Goal: Information Seeking & Learning: Learn about a topic

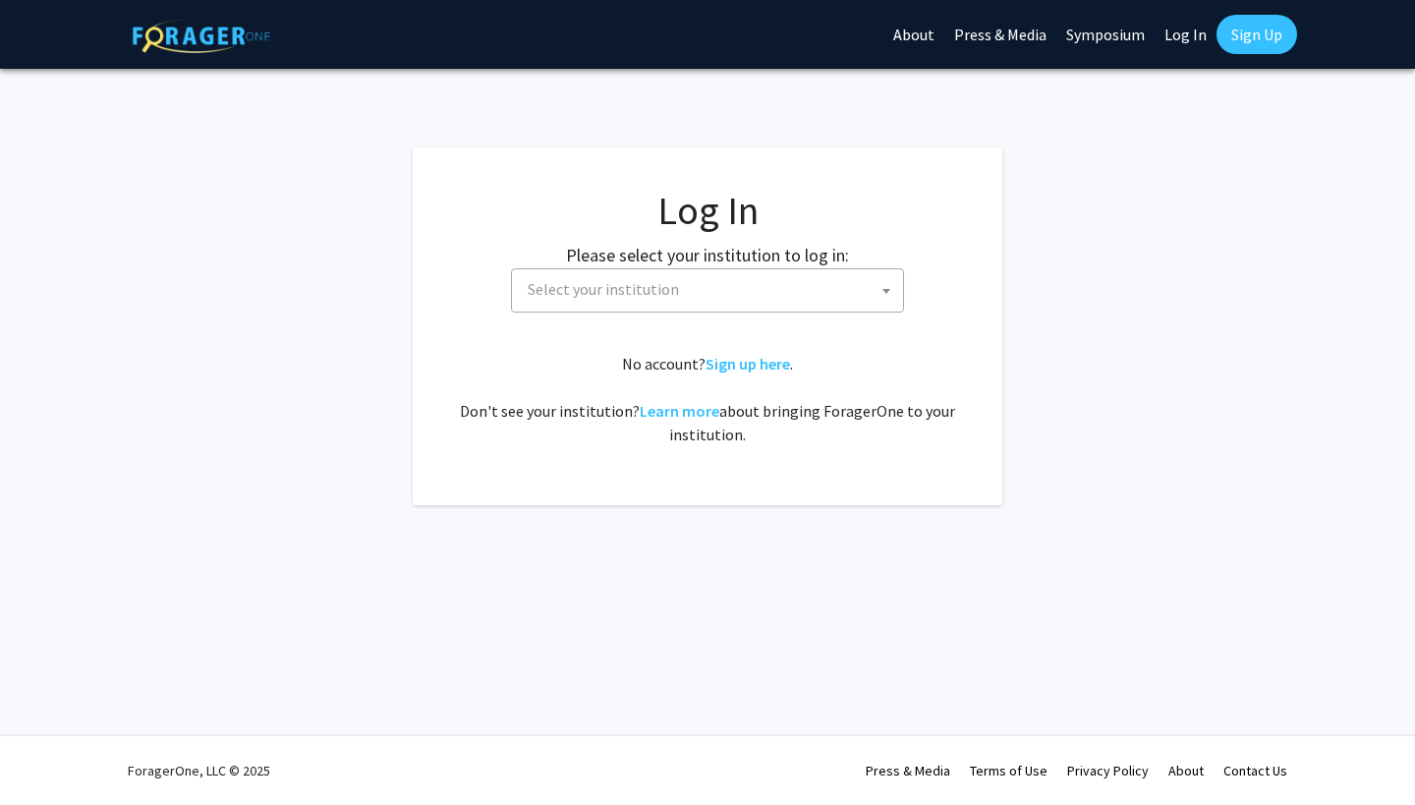
select select
click at [594, 292] on span "Select your institution" at bounding box center [603, 289] width 151 height 20
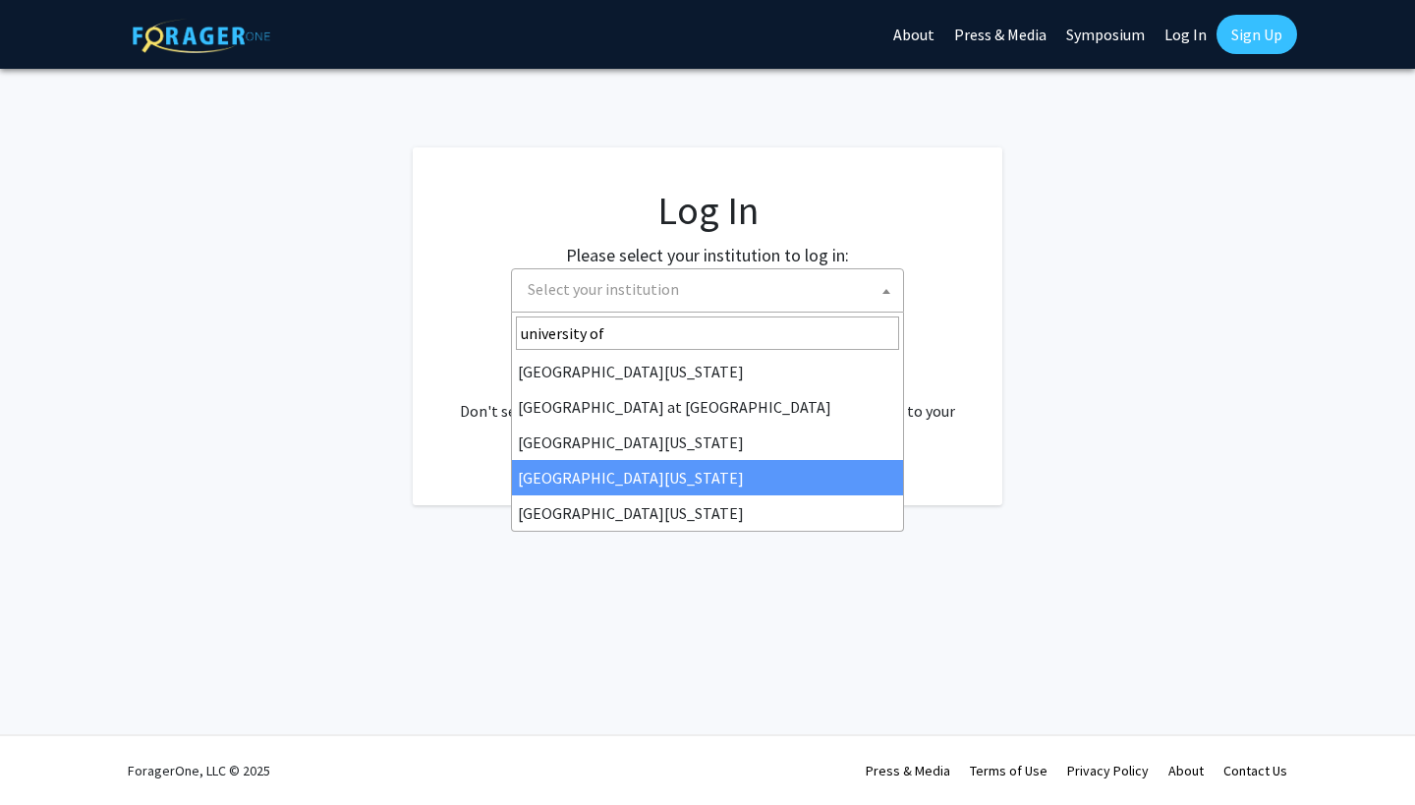
type input "university of"
select select "31"
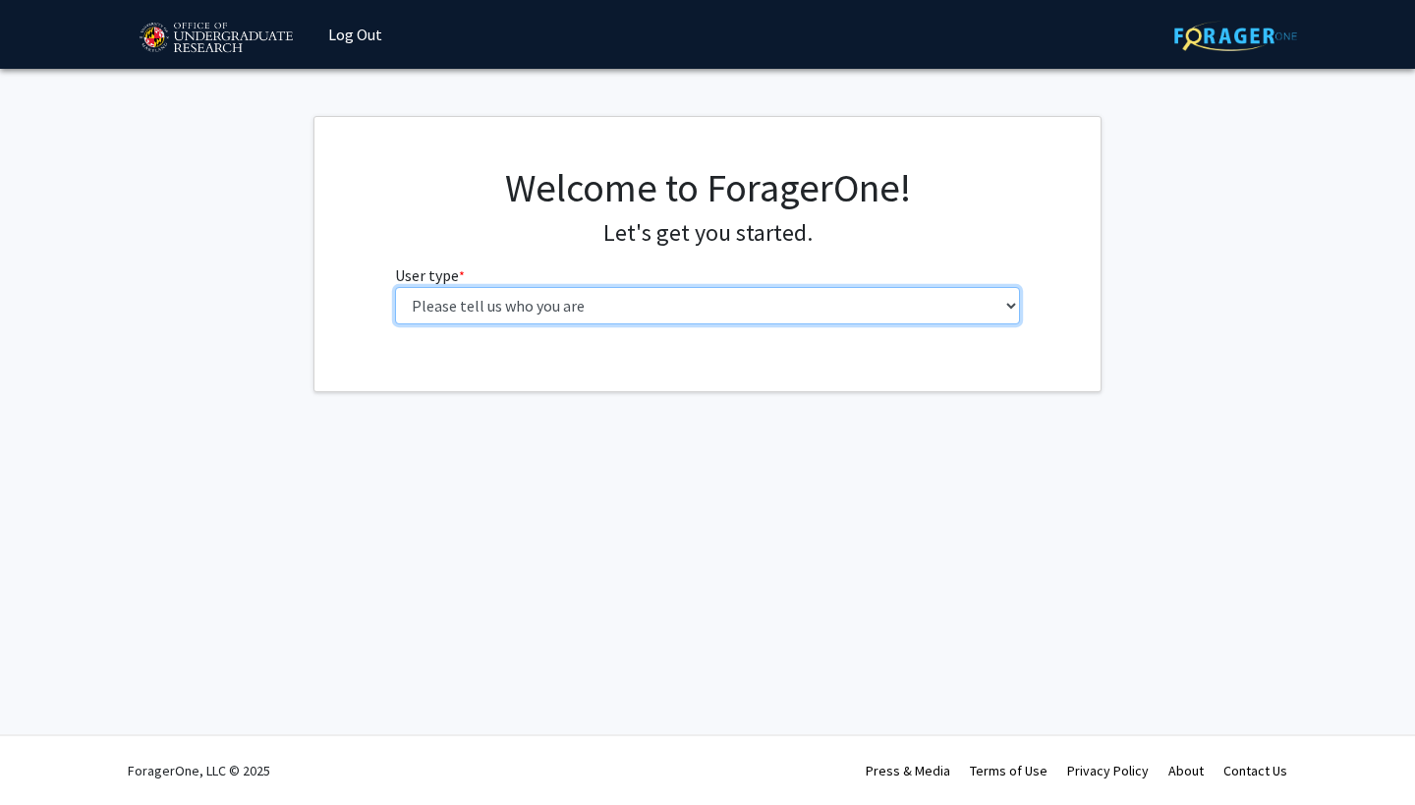
select select "1: undergrad"
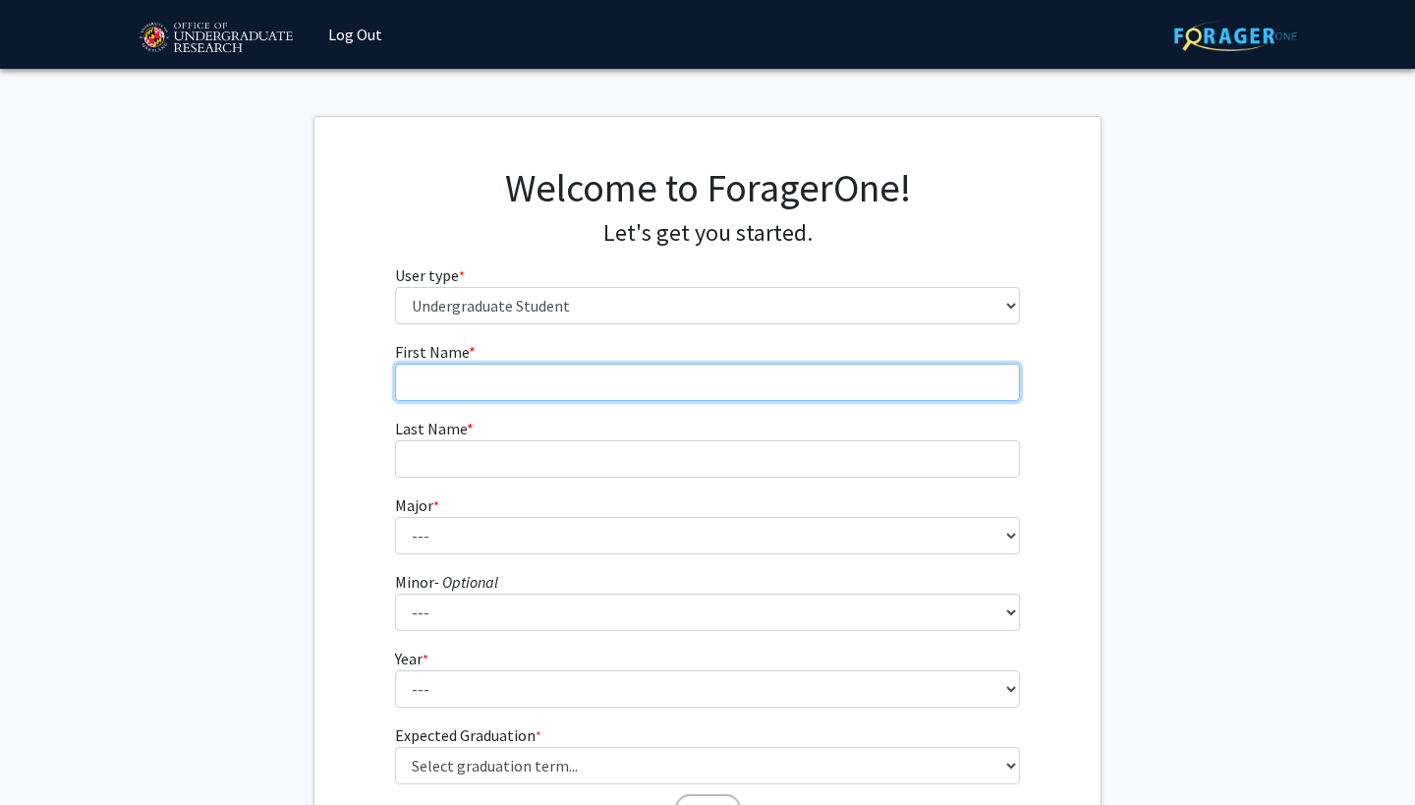
click at [620, 377] on input "First Name * required" at bounding box center [708, 381] width 626 height 37
type input "[PERSON_NAME]"
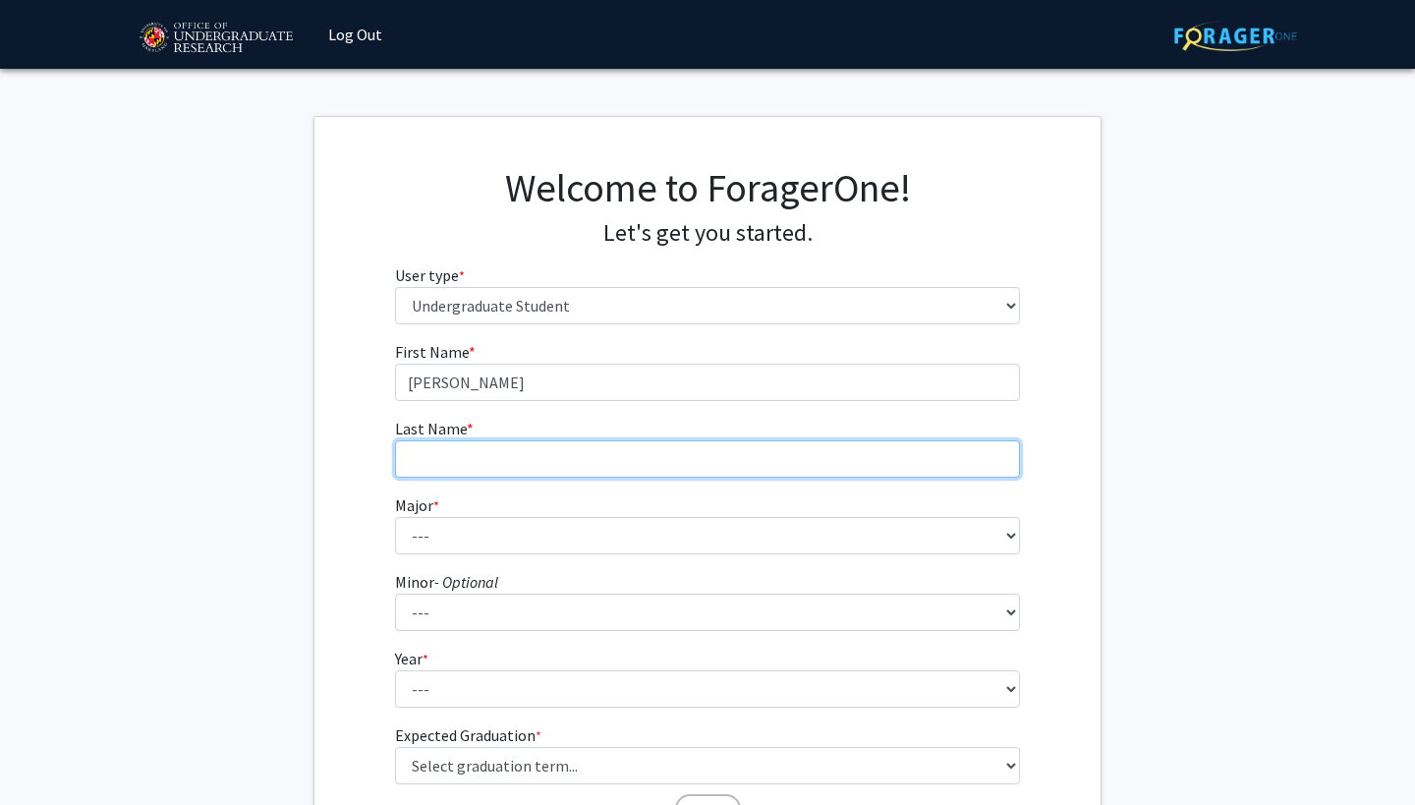
click at [505, 461] on input "Last Name * required" at bounding box center [708, 458] width 626 height 37
type input "[PERSON_NAME]"
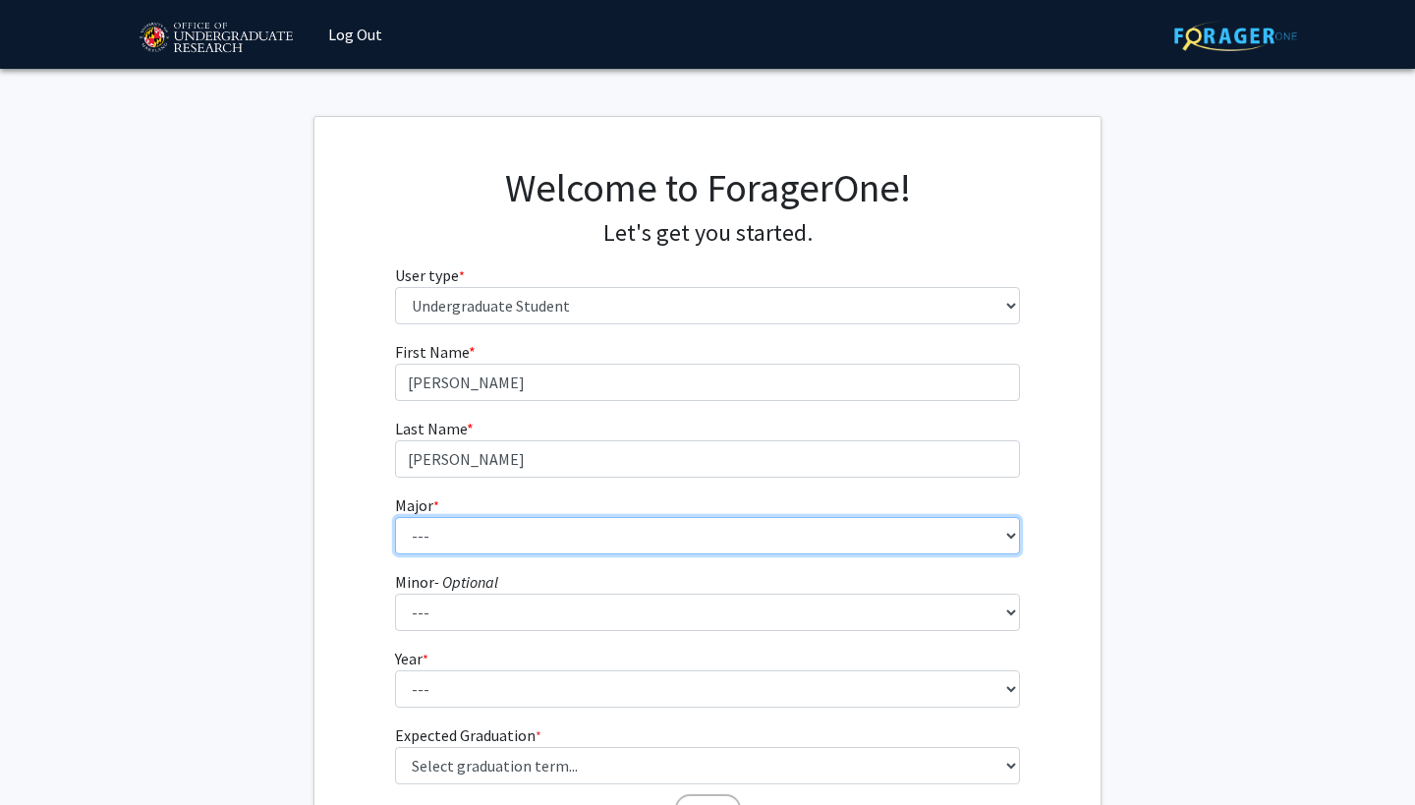
select select "20: 2321"
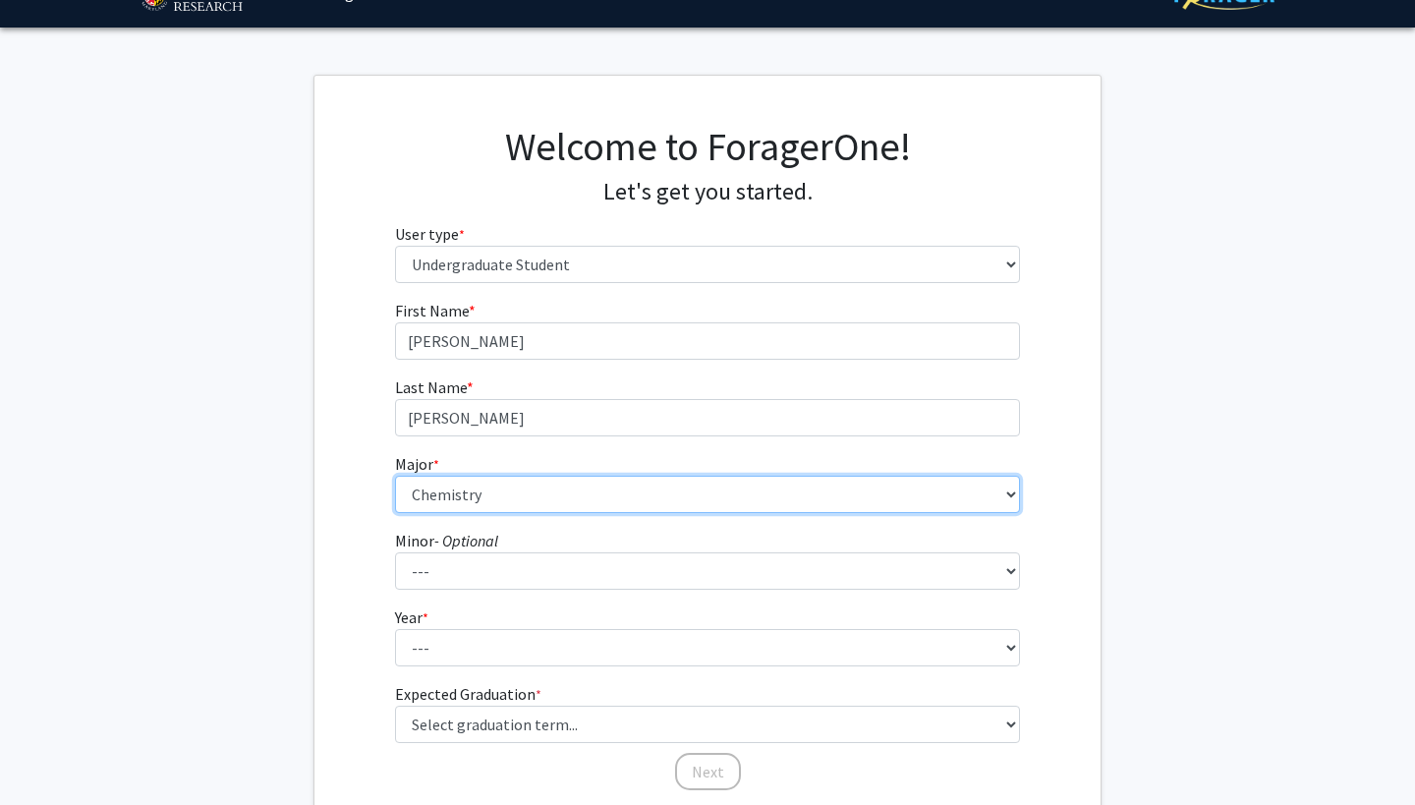
scroll to position [72, 0]
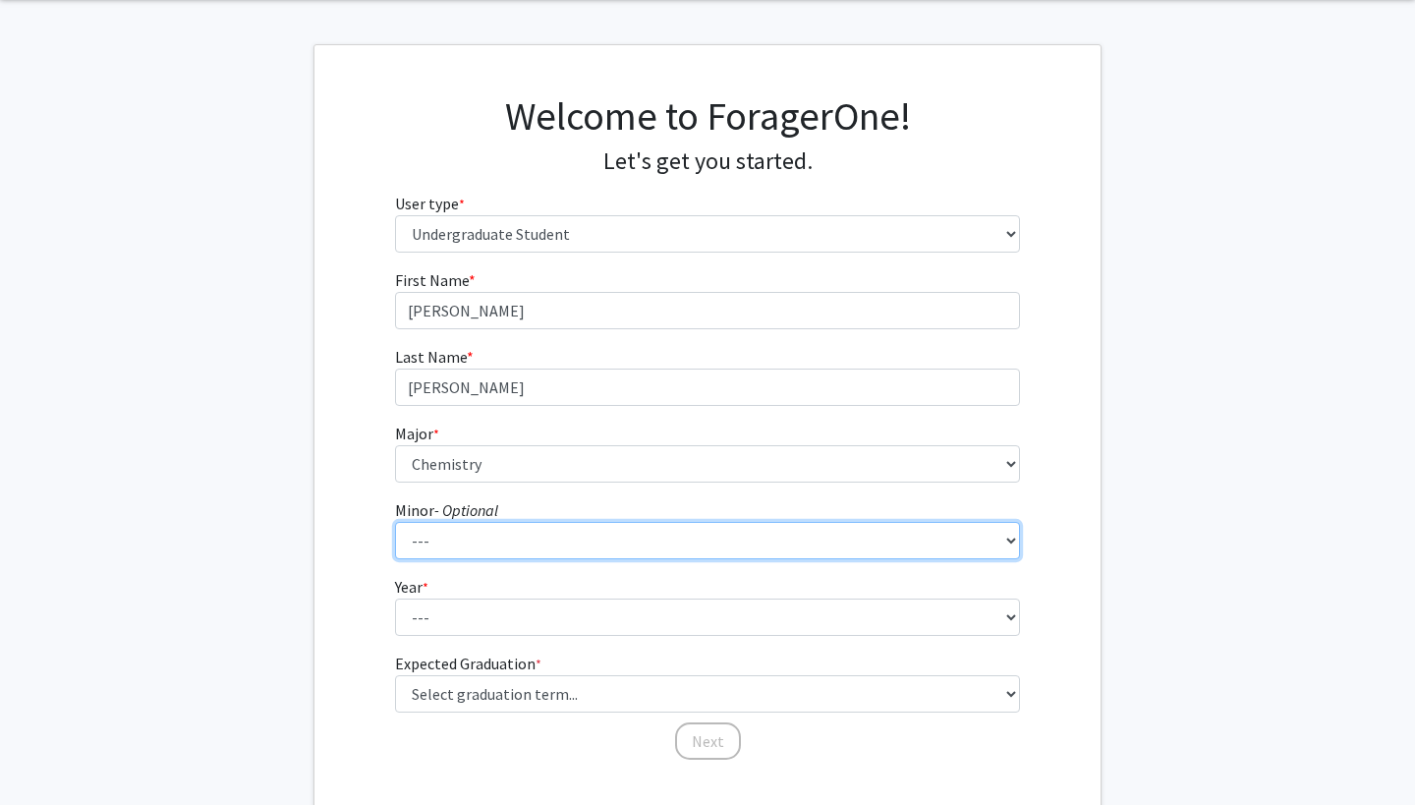
select select "55: 1858"
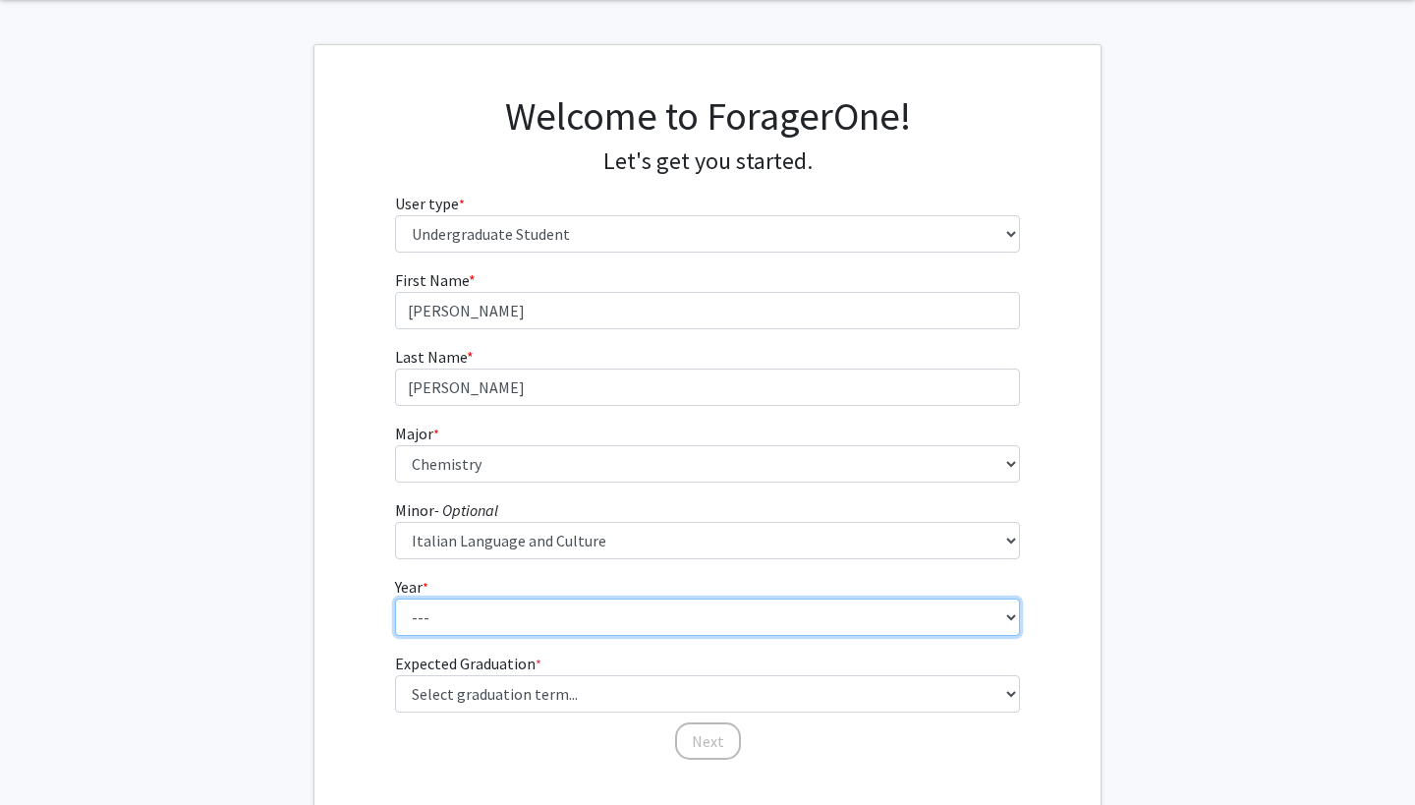
select select "3: junior"
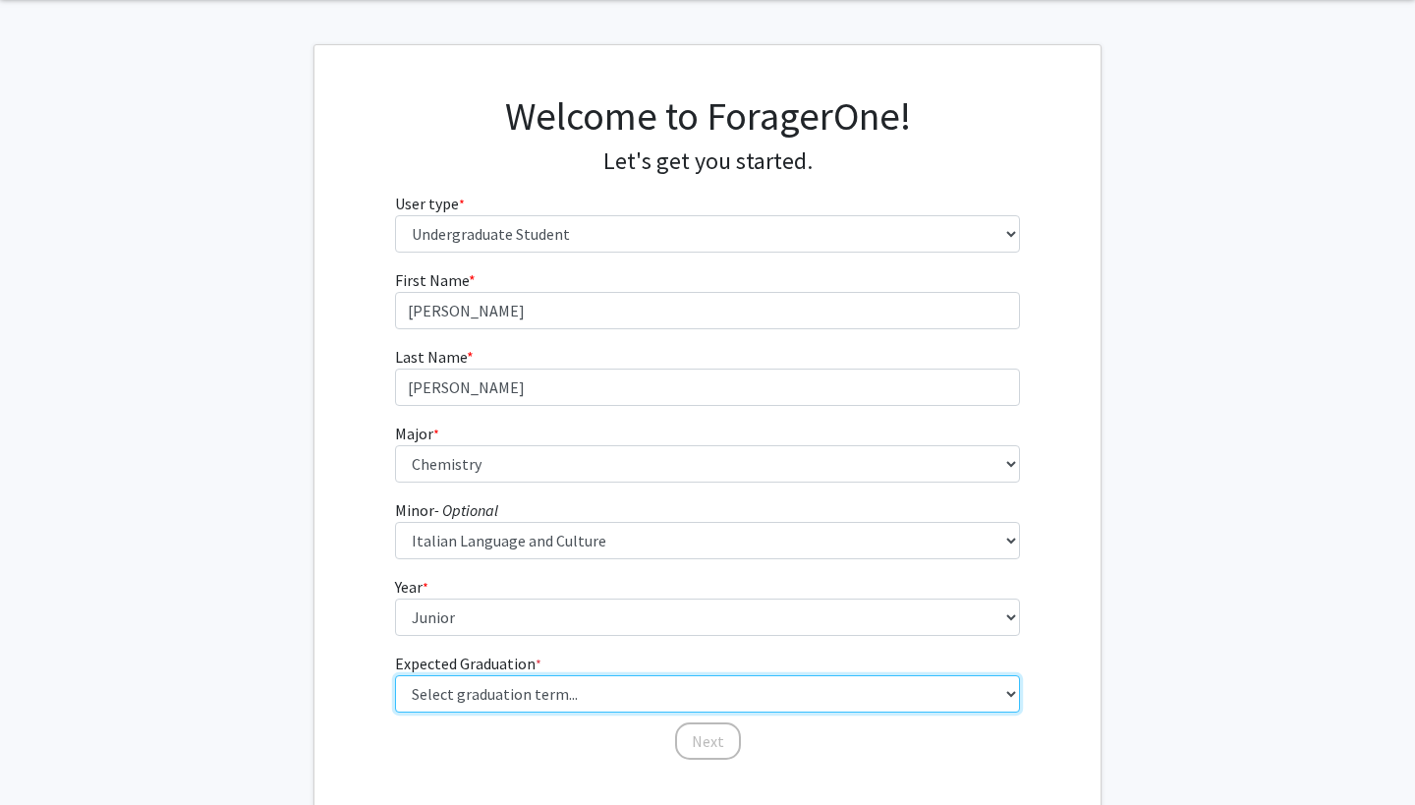
select select "9: spring_2027"
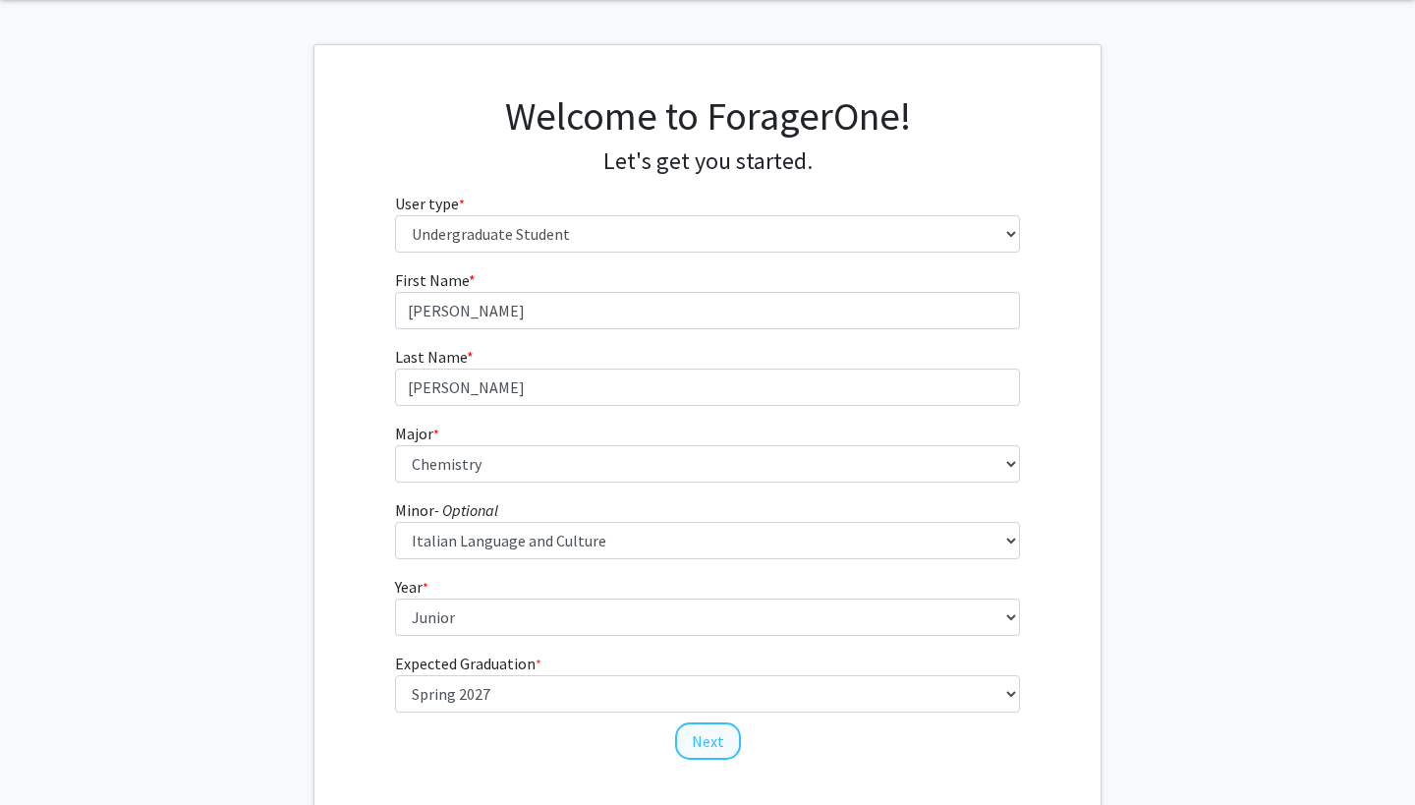
click at [712, 740] on button "Next" at bounding box center [708, 740] width 66 height 37
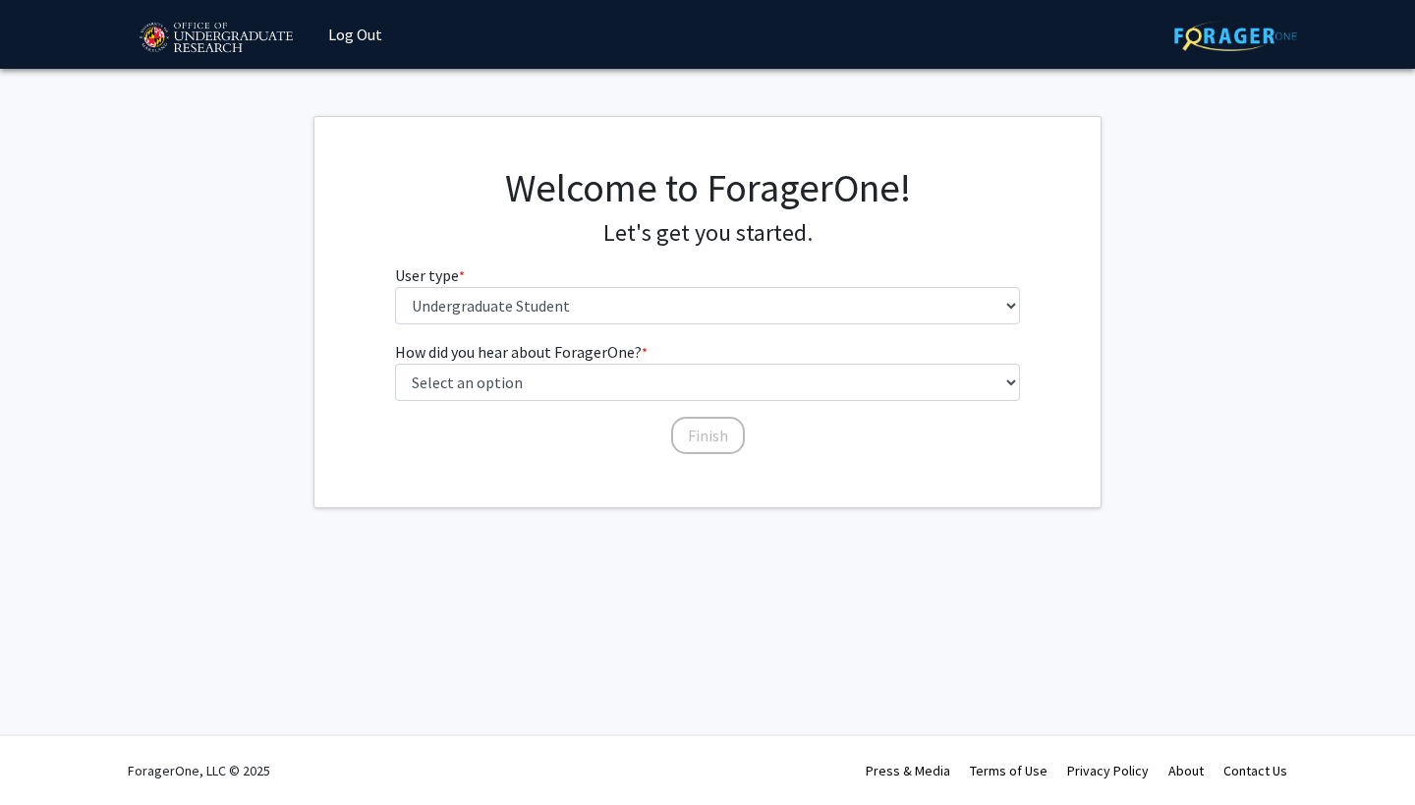
scroll to position [0, 0]
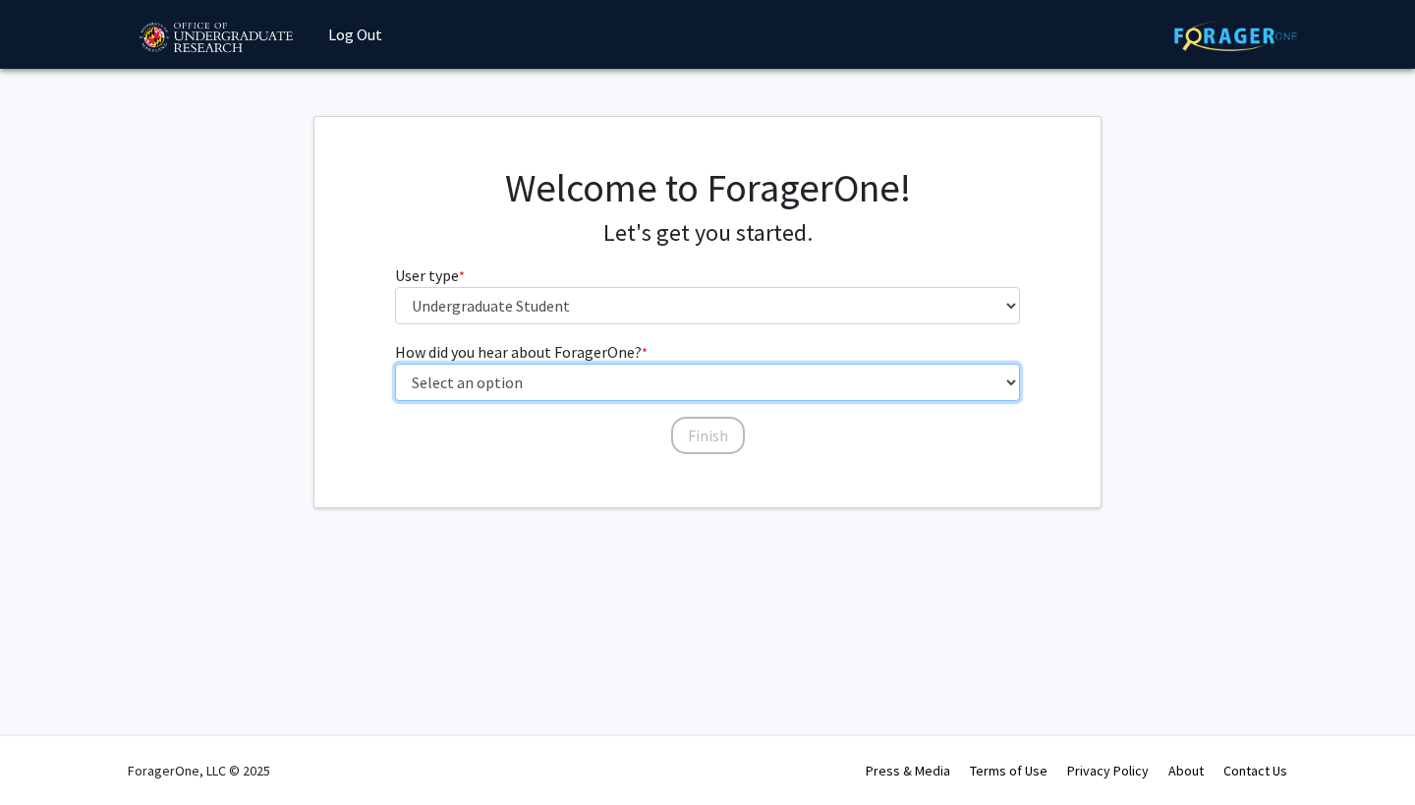
select select "3: university_website"
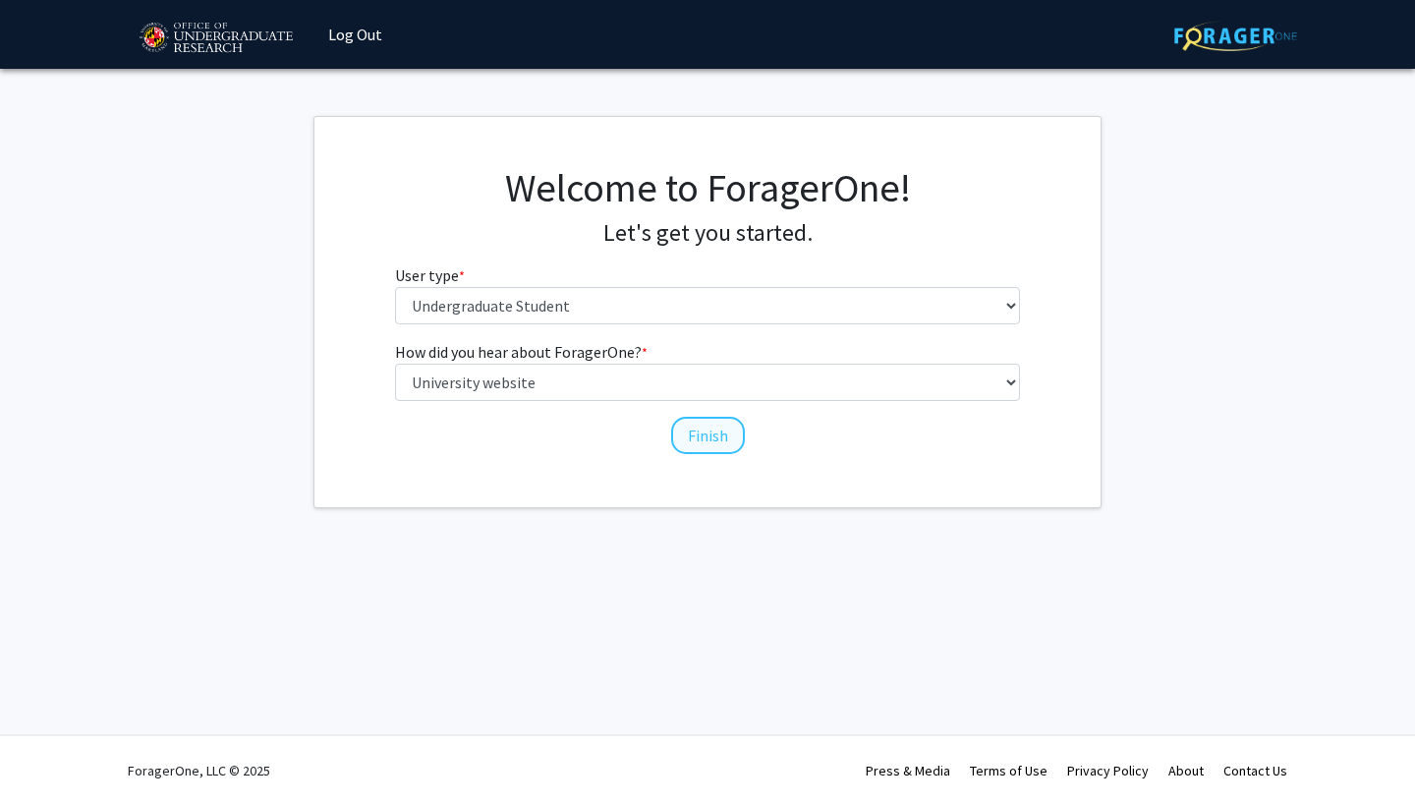
click at [704, 427] on button "Finish" at bounding box center [708, 435] width 74 height 37
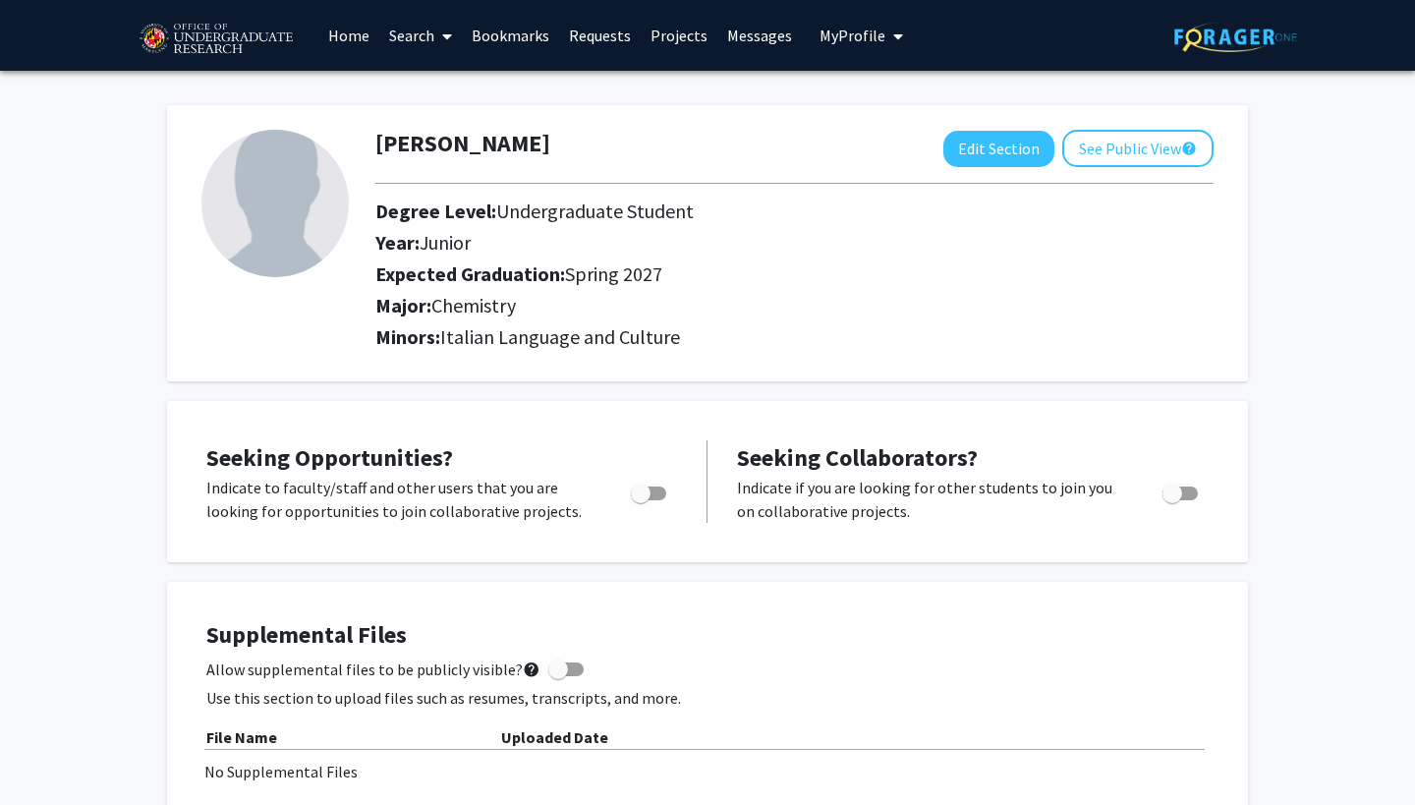
click at [670, 497] on div "Toggle" at bounding box center [650, 489] width 54 height 29
click at [656, 494] on span "Toggle" at bounding box center [648, 493] width 35 height 14
click at [641, 500] on input "Are you actively seeking opportunities?" at bounding box center [640, 500] width 1 height 1
checkbox input "true"
click at [674, 31] on link "Projects" at bounding box center [679, 35] width 77 height 69
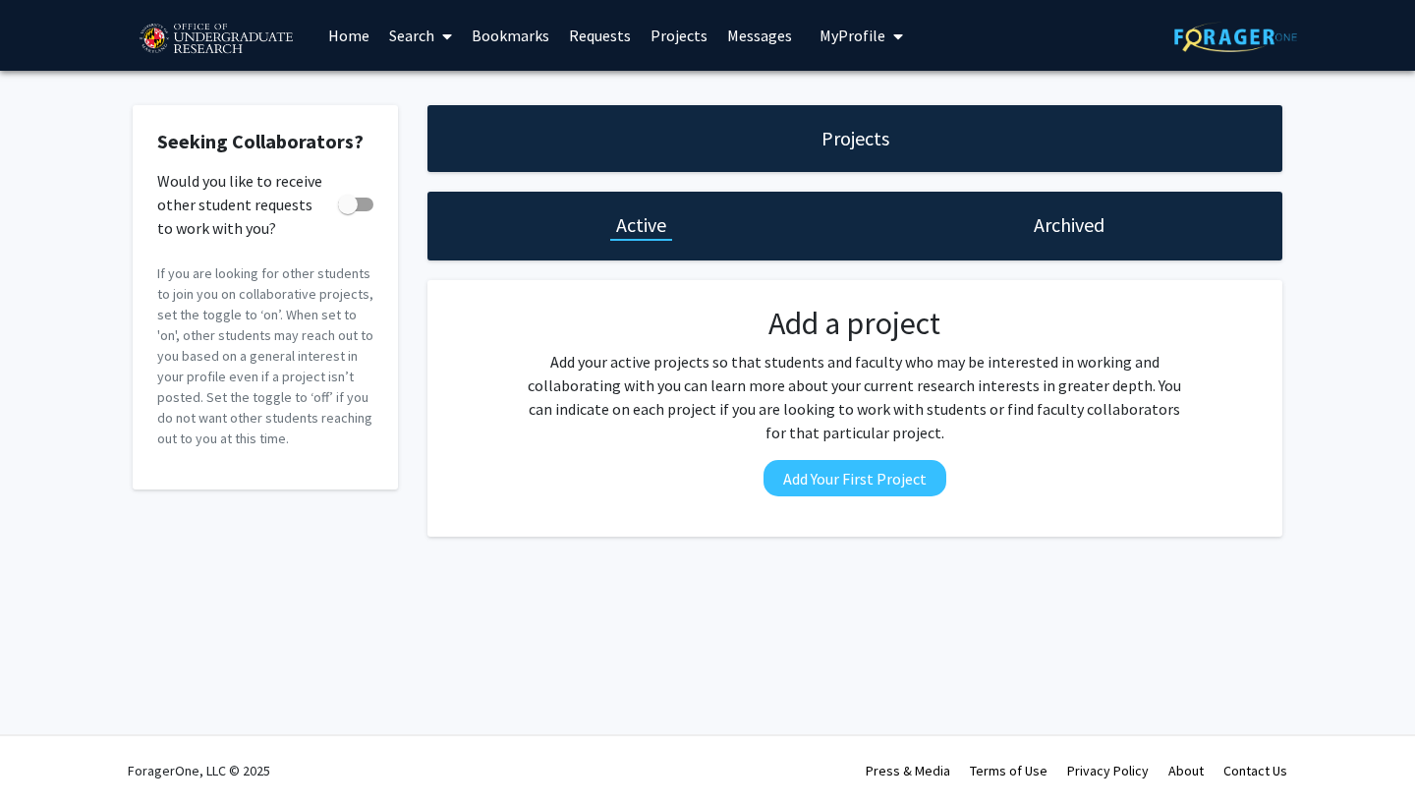
click at [361, 35] on link "Home" at bounding box center [348, 35] width 61 height 69
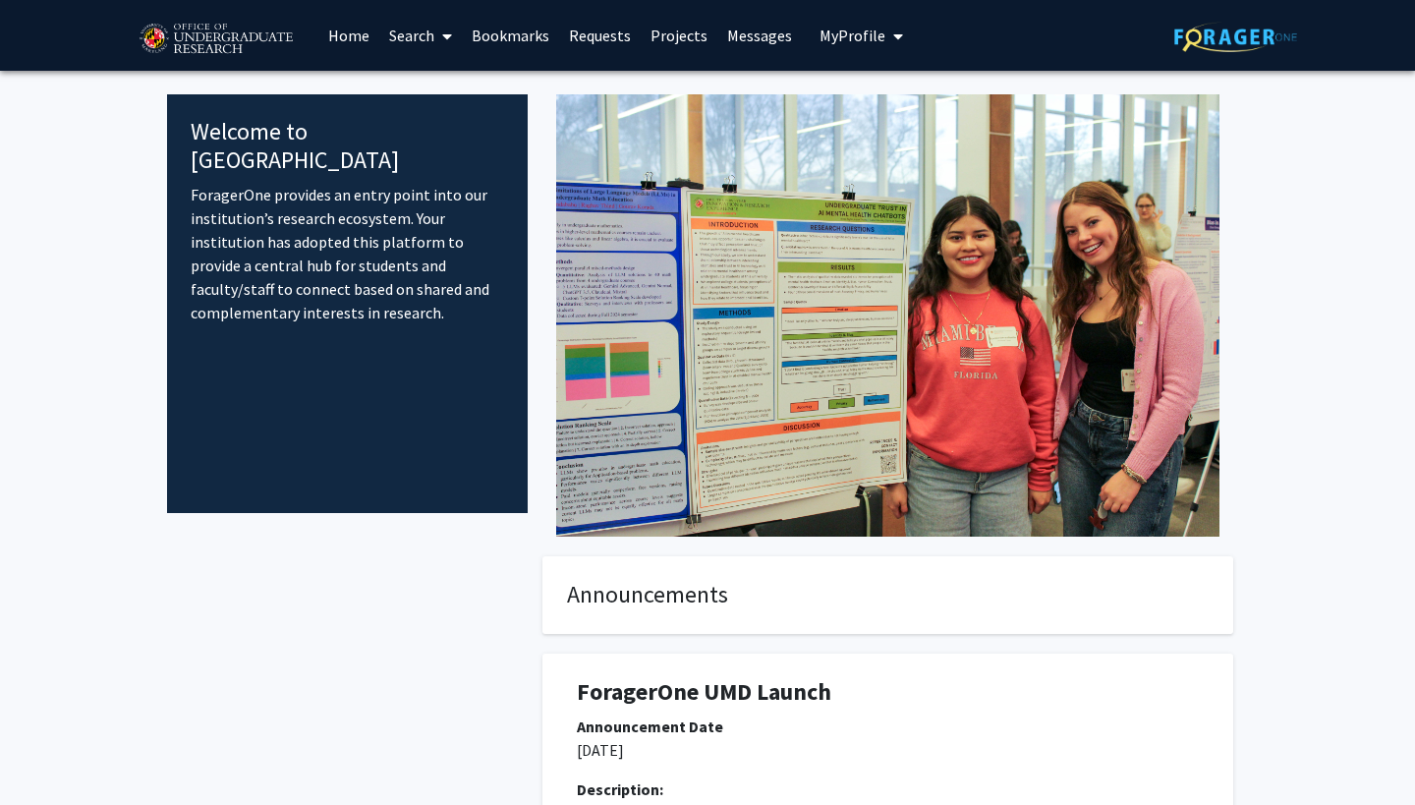
click at [409, 35] on link "Search" at bounding box center [420, 35] width 83 height 69
click at [447, 89] on span "Faculty/Staff" at bounding box center [451, 90] width 144 height 39
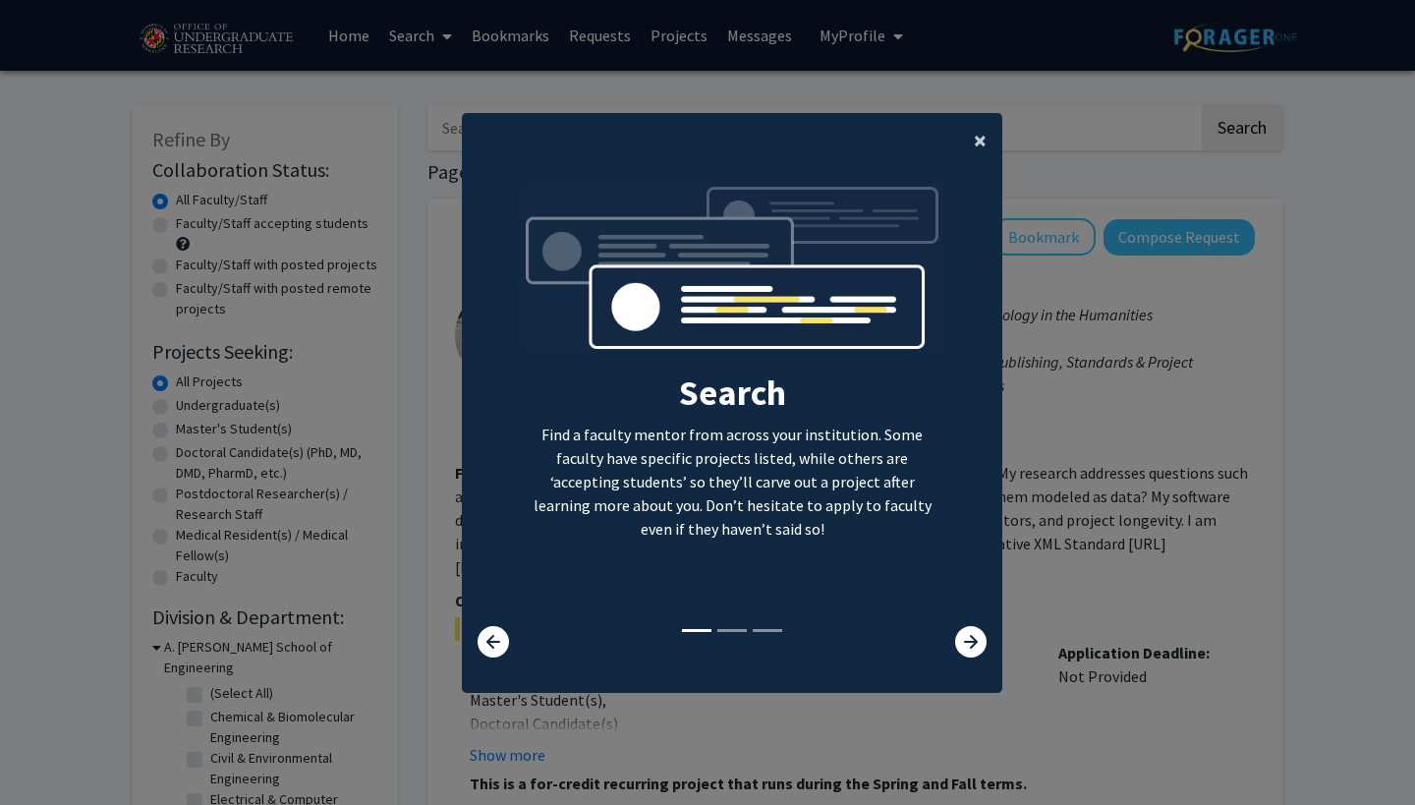
click at [975, 126] on span "×" at bounding box center [980, 140] width 13 height 30
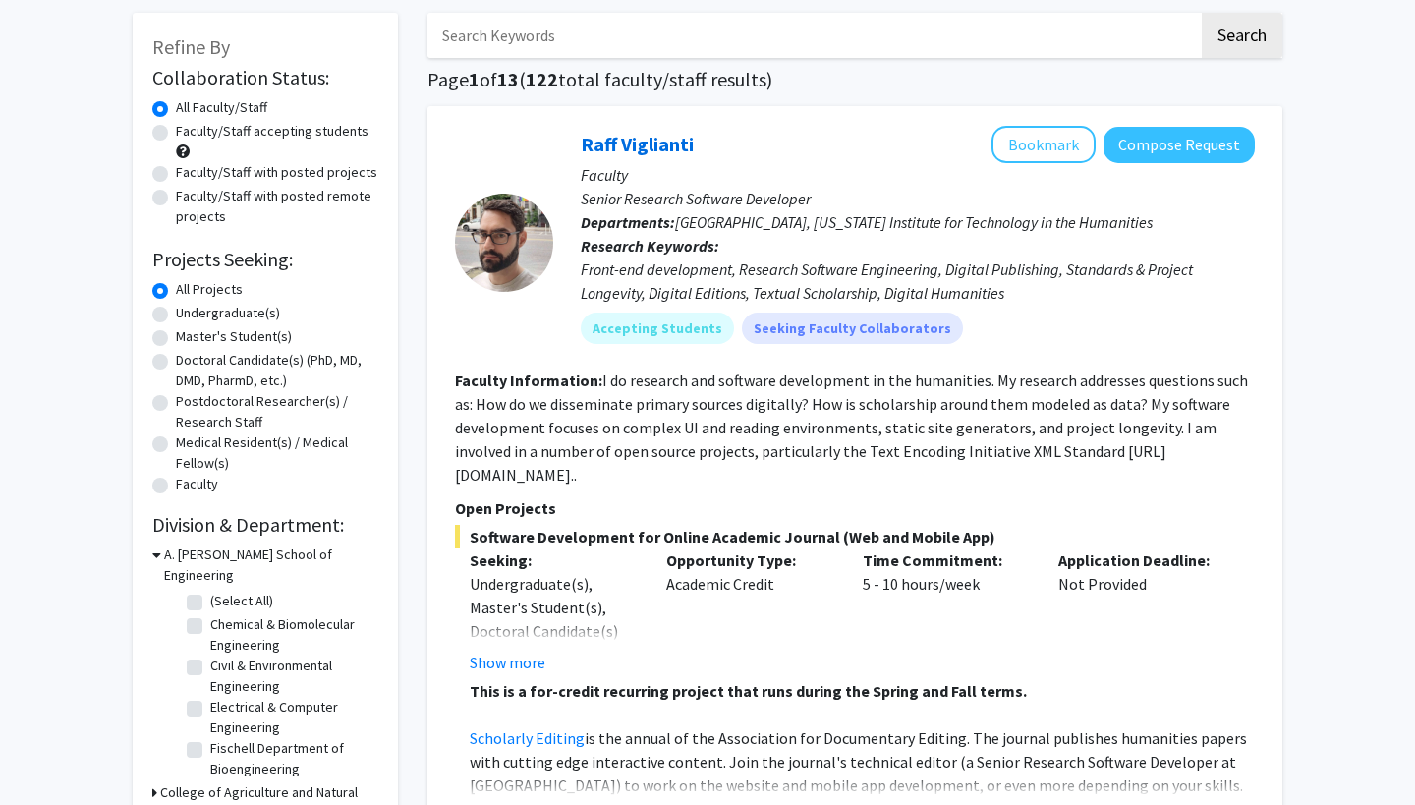
scroll to position [82, 0]
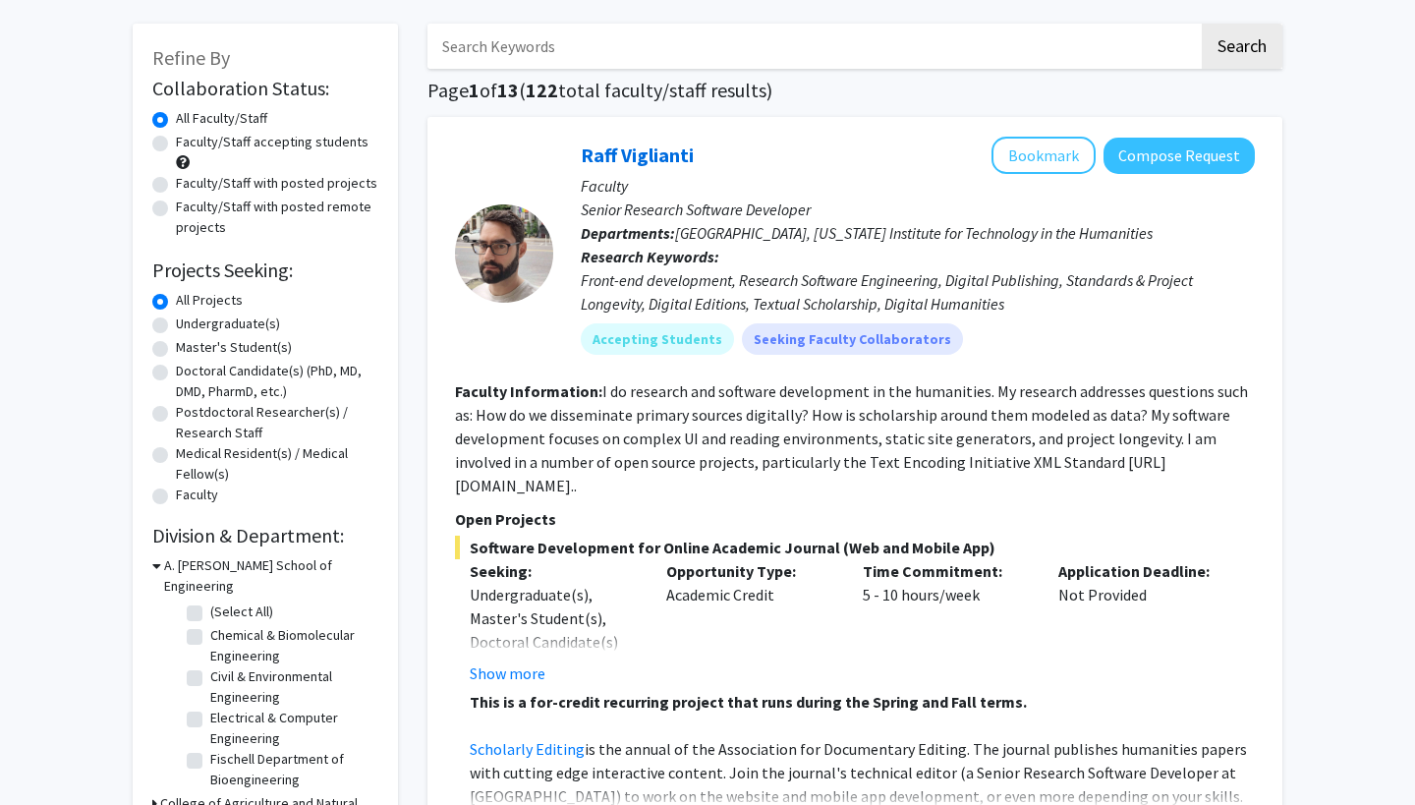
click at [290, 144] on label "Faculty/Staff accepting students" at bounding box center [272, 142] width 193 height 21
click at [189, 144] on input "Faculty/Staff accepting students" at bounding box center [182, 138] width 13 height 13
radio input "true"
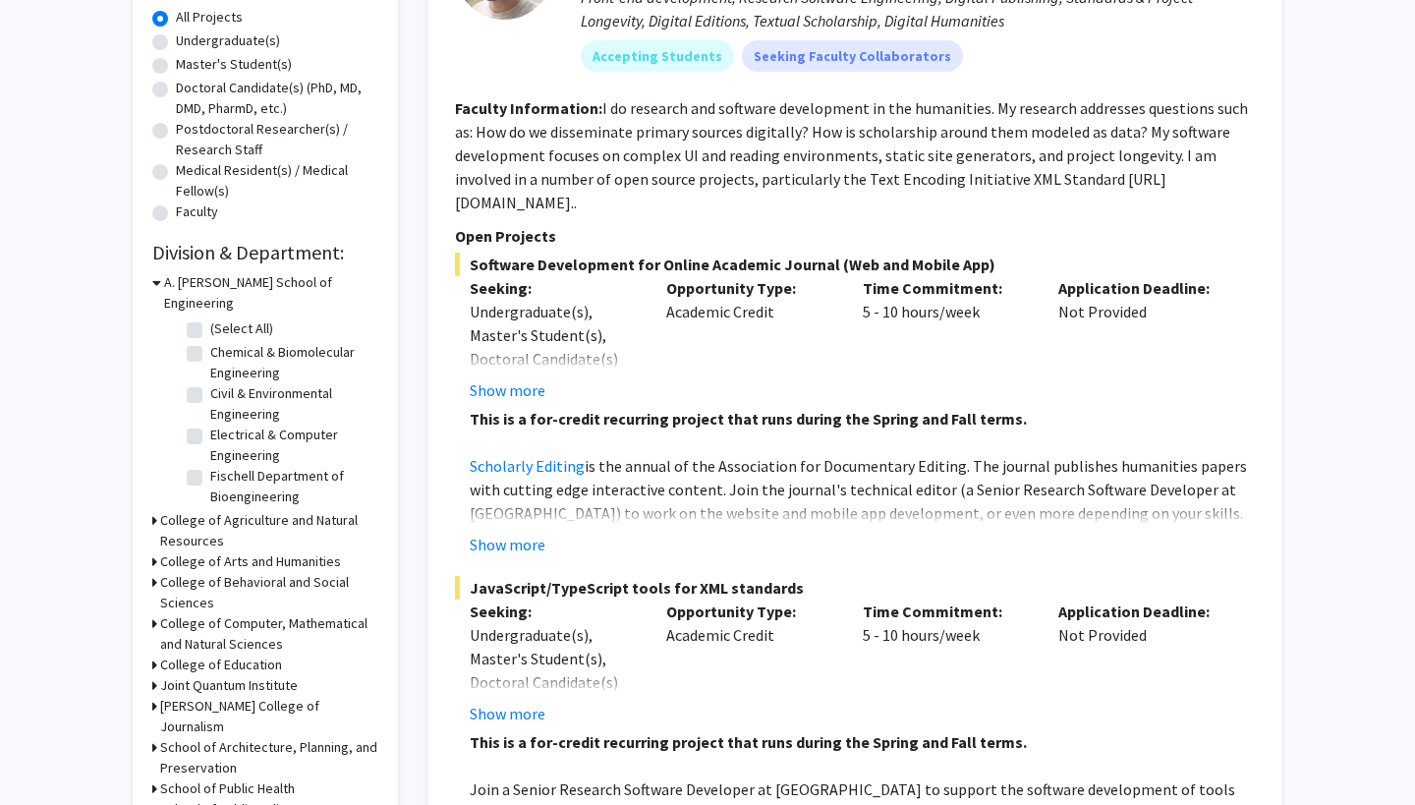
scroll to position [368, 0]
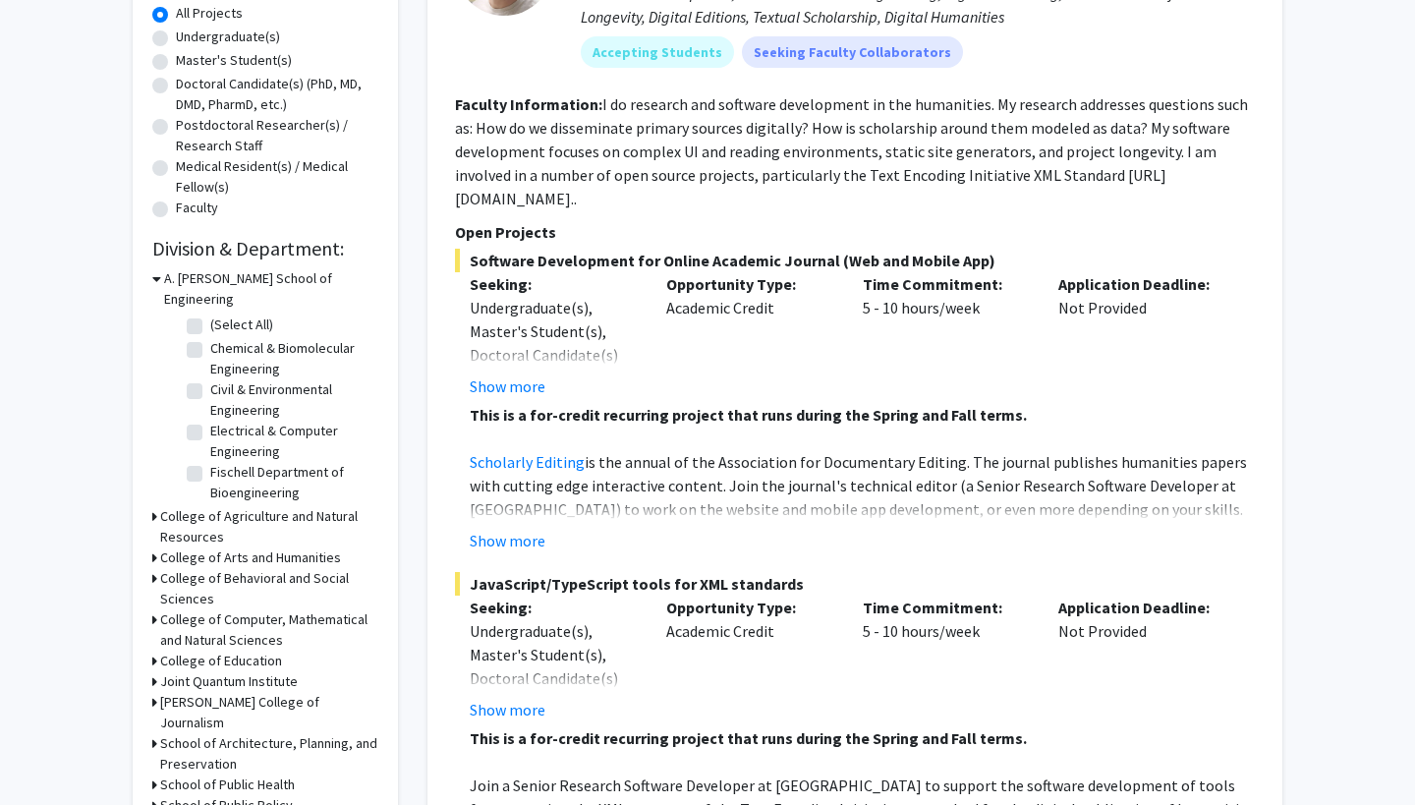
click at [210, 314] on label "(Select All)" at bounding box center [241, 324] width 63 height 21
click at [210, 314] on input "(Select All)" at bounding box center [216, 320] width 13 height 13
checkbox input "true"
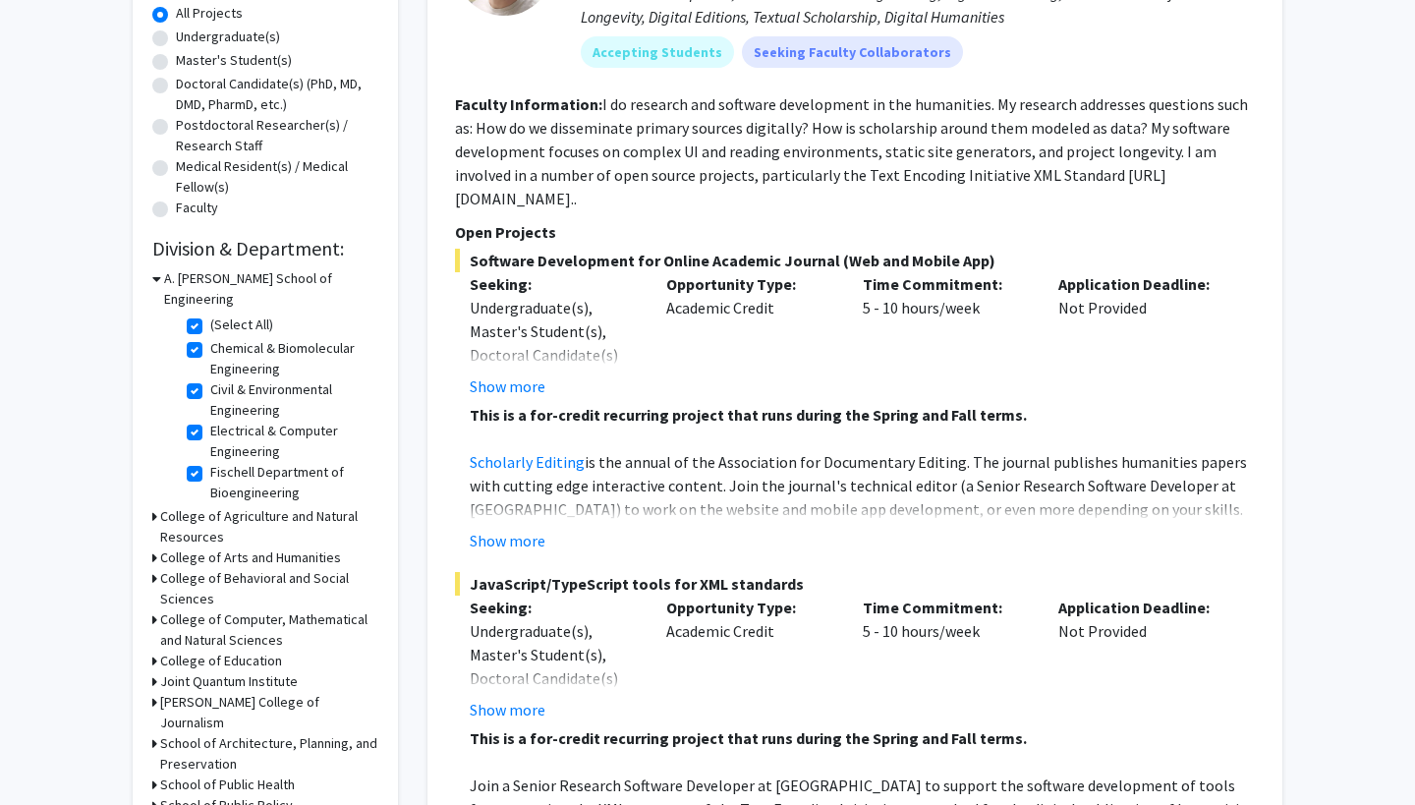
checkbox input "true"
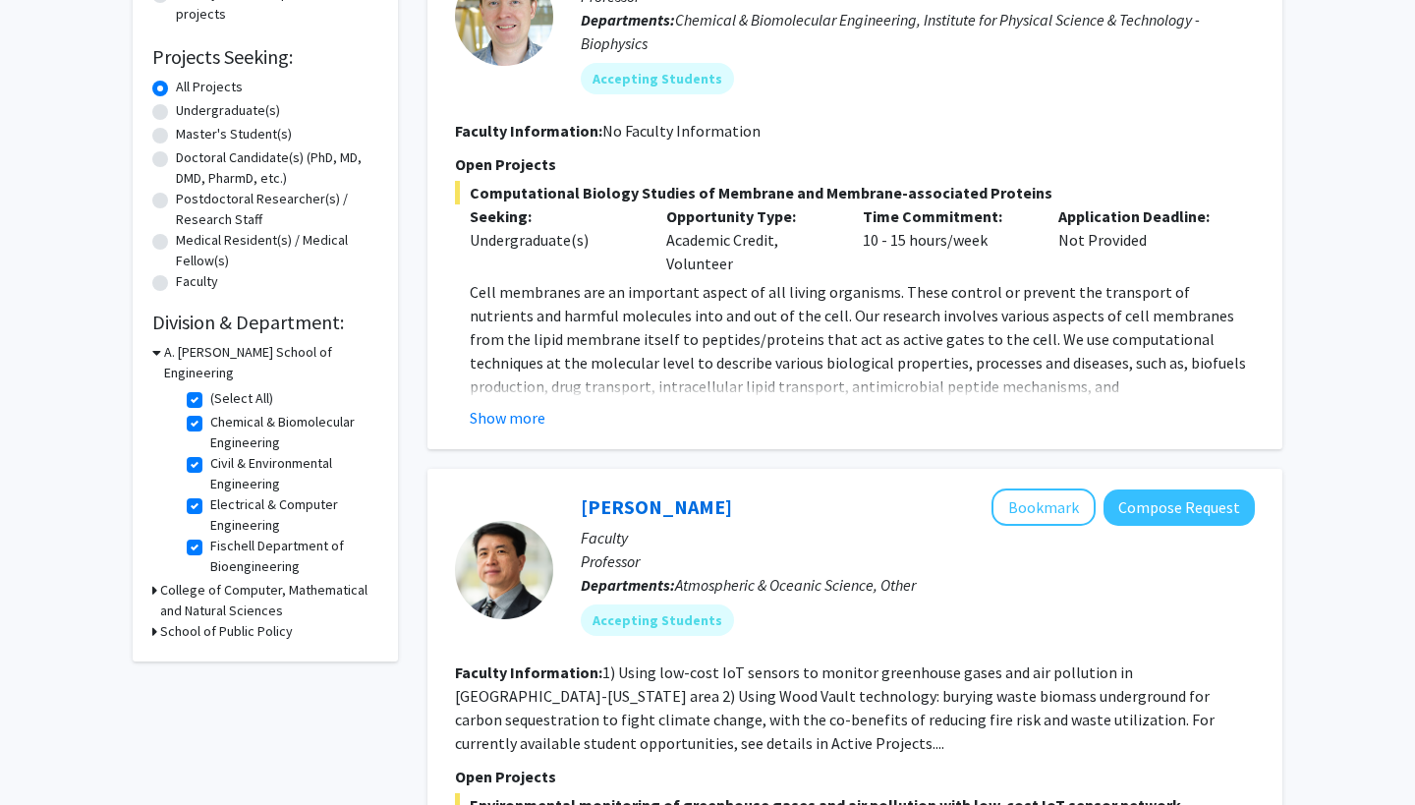
scroll to position [571, 0]
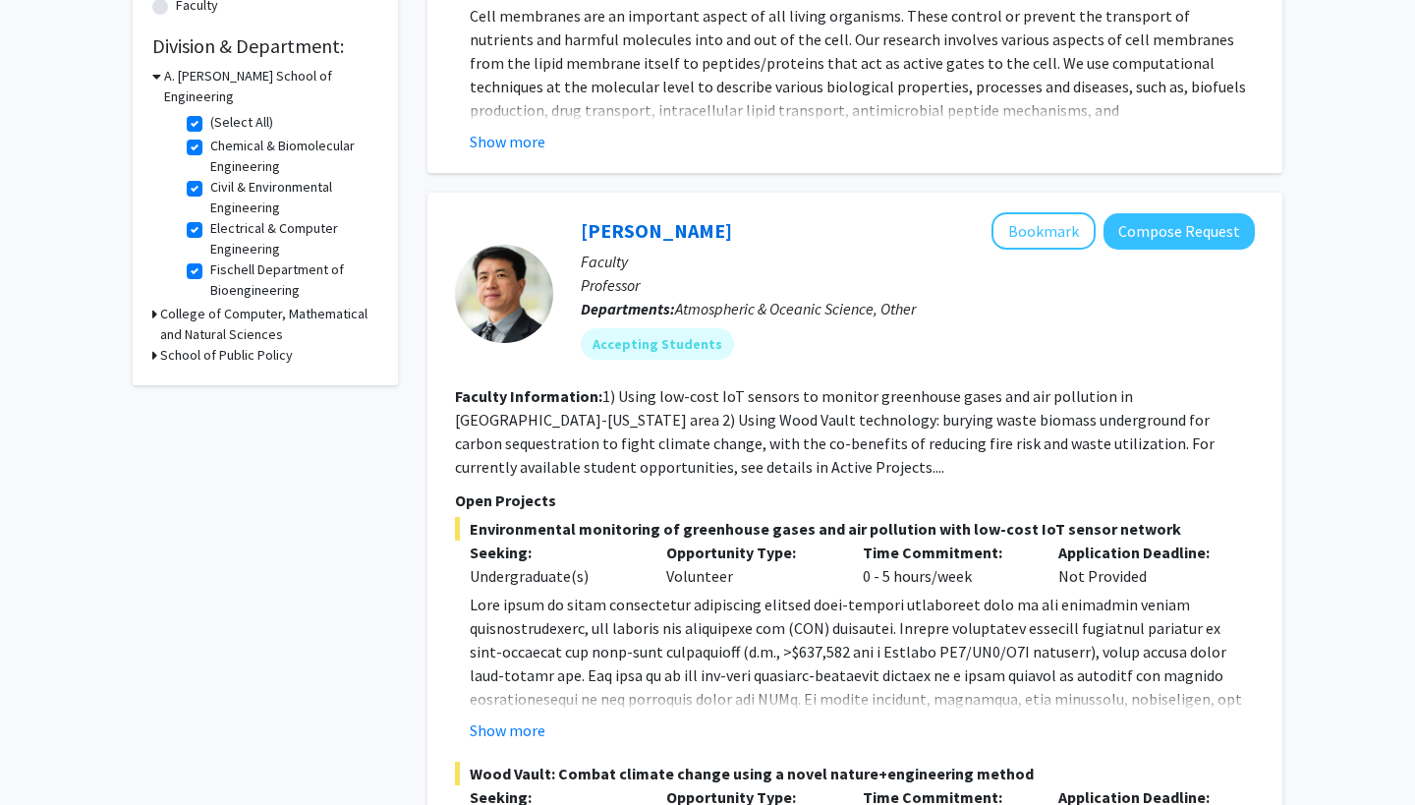
click at [156, 304] on icon at bounding box center [154, 314] width 5 height 21
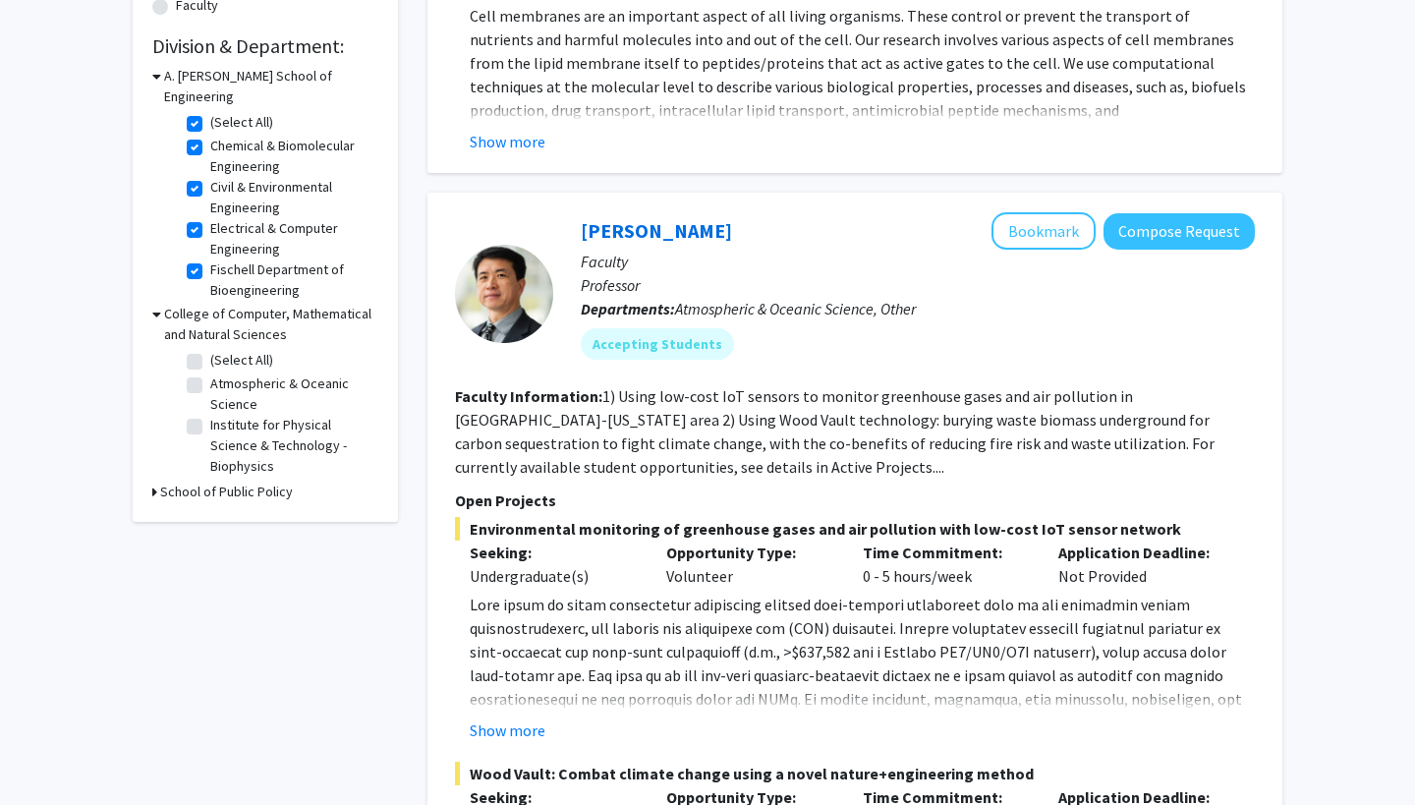
click at [210, 350] on label "(Select All)" at bounding box center [241, 360] width 63 height 21
click at [210, 350] on input "(Select All)" at bounding box center [216, 356] width 13 height 13
checkbox input "true"
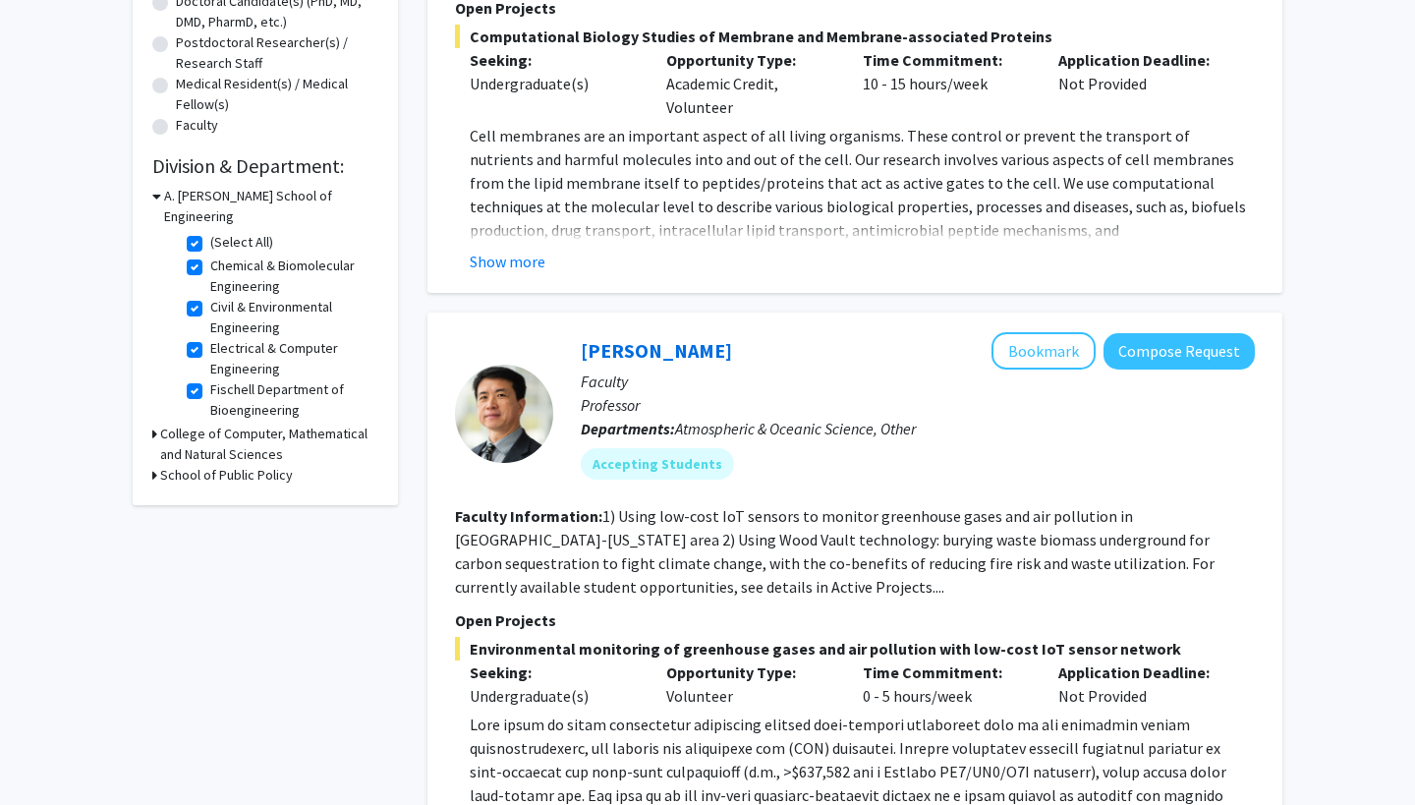
scroll to position [448, 0]
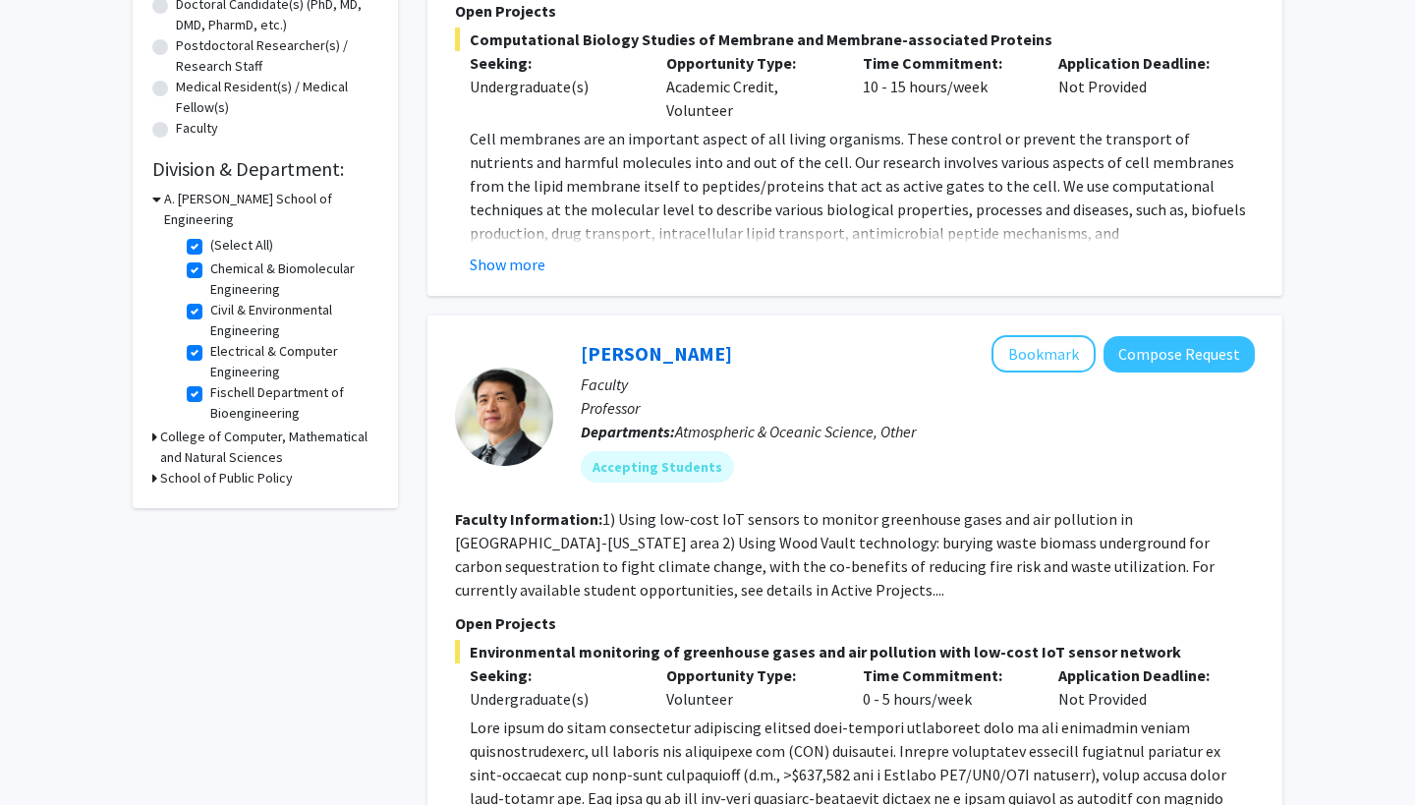
click at [160, 426] on h3 "College of Computer, Mathematical and Natural Sciences" at bounding box center [269, 446] width 218 height 41
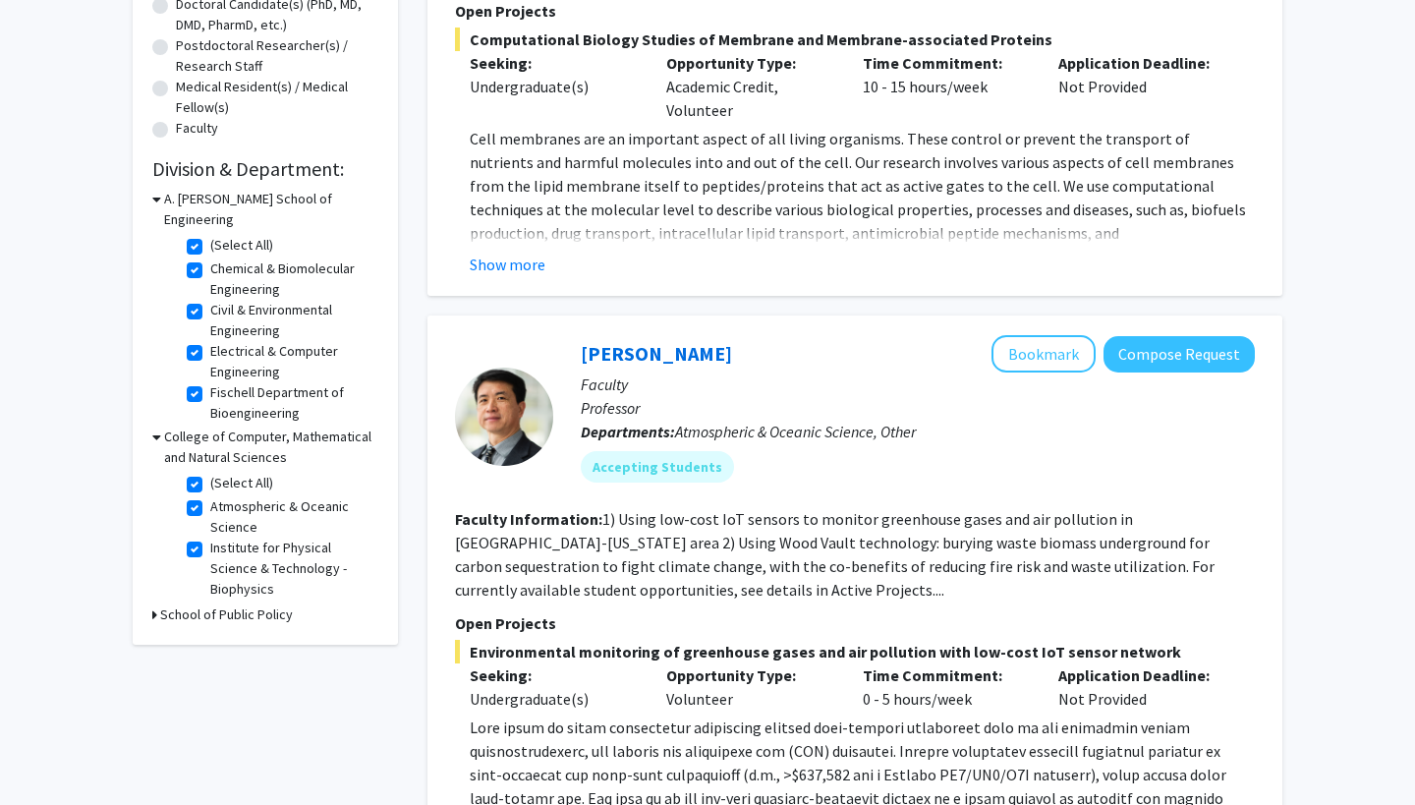
click at [154, 604] on icon at bounding box center [154, 614] width 5 height 21
click at [156, 604] on icon at bounding box center [156, 614] width 9 height 21
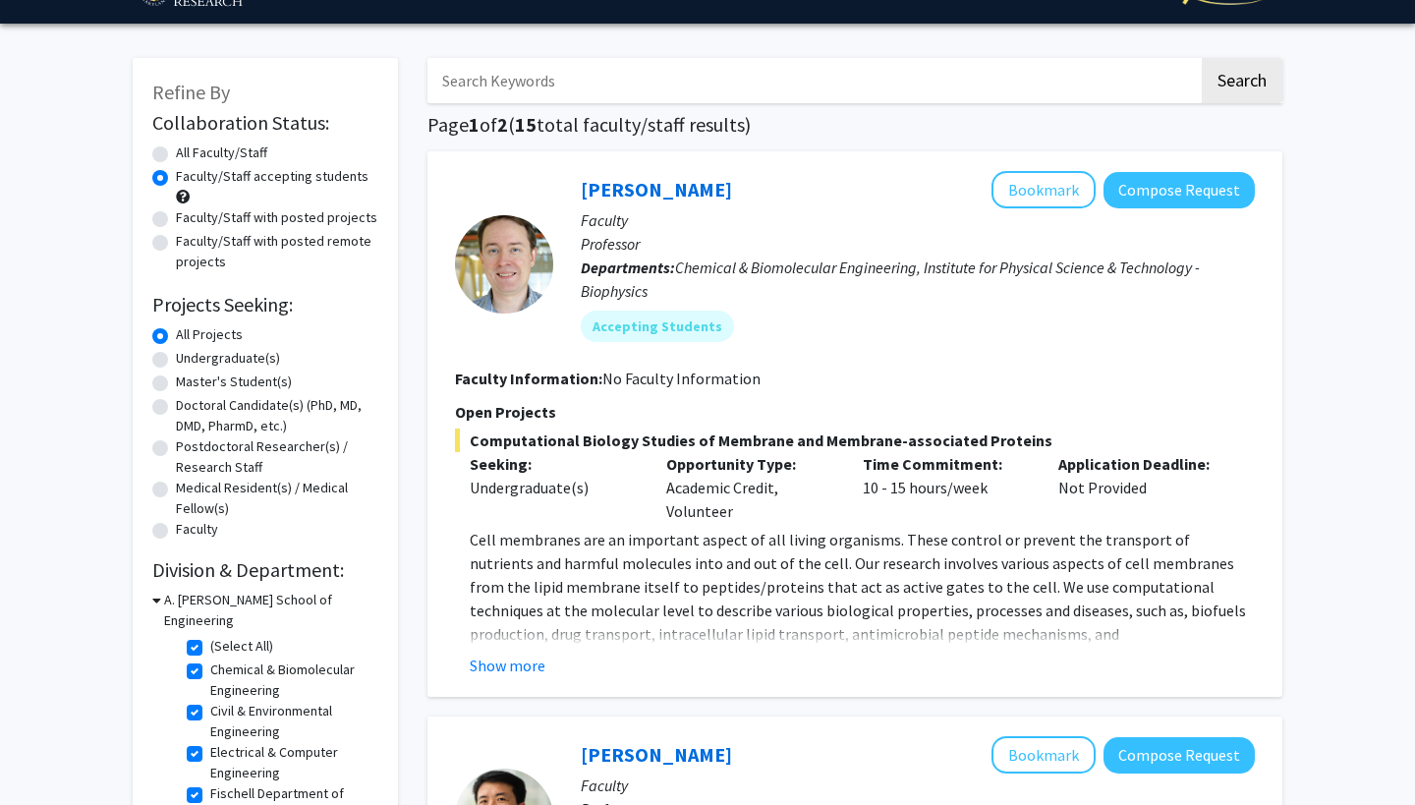
scroll to position [0, 0]
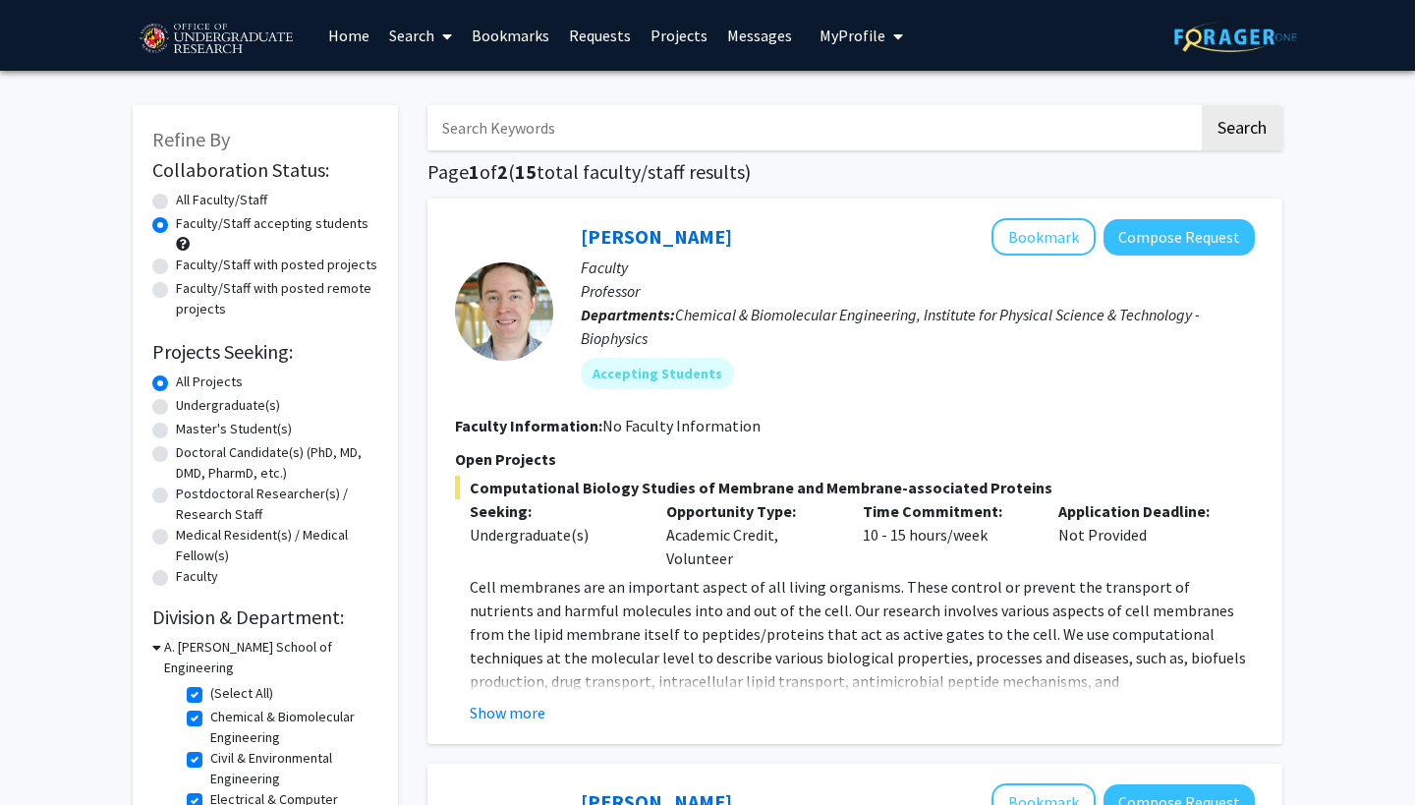
click at [247, 411] on label "Undergraduate(s)" at bounding box center [228, 405] width 104 height 21
click at [189, 408] on input "Undergraduate(s)" at bounding box center [182, 401] width 13 height 13
radio input "true"
click at [221, 387] on label "All Projects" at bounding box center [209, 381] width 67 height 21
click at [189, 384] on input "All Projects" at bounding box center [182, 377] width 13 height 13
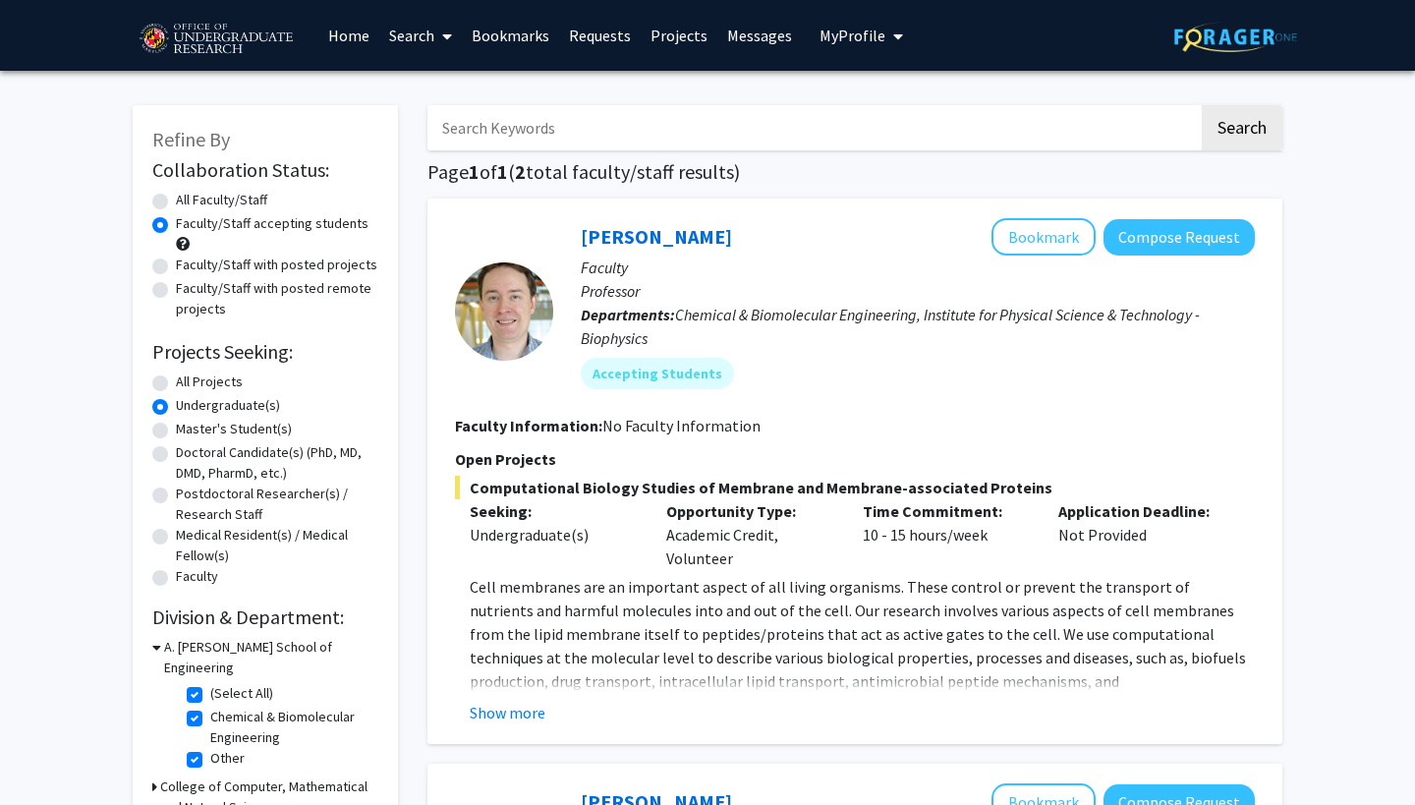
radio input "true"
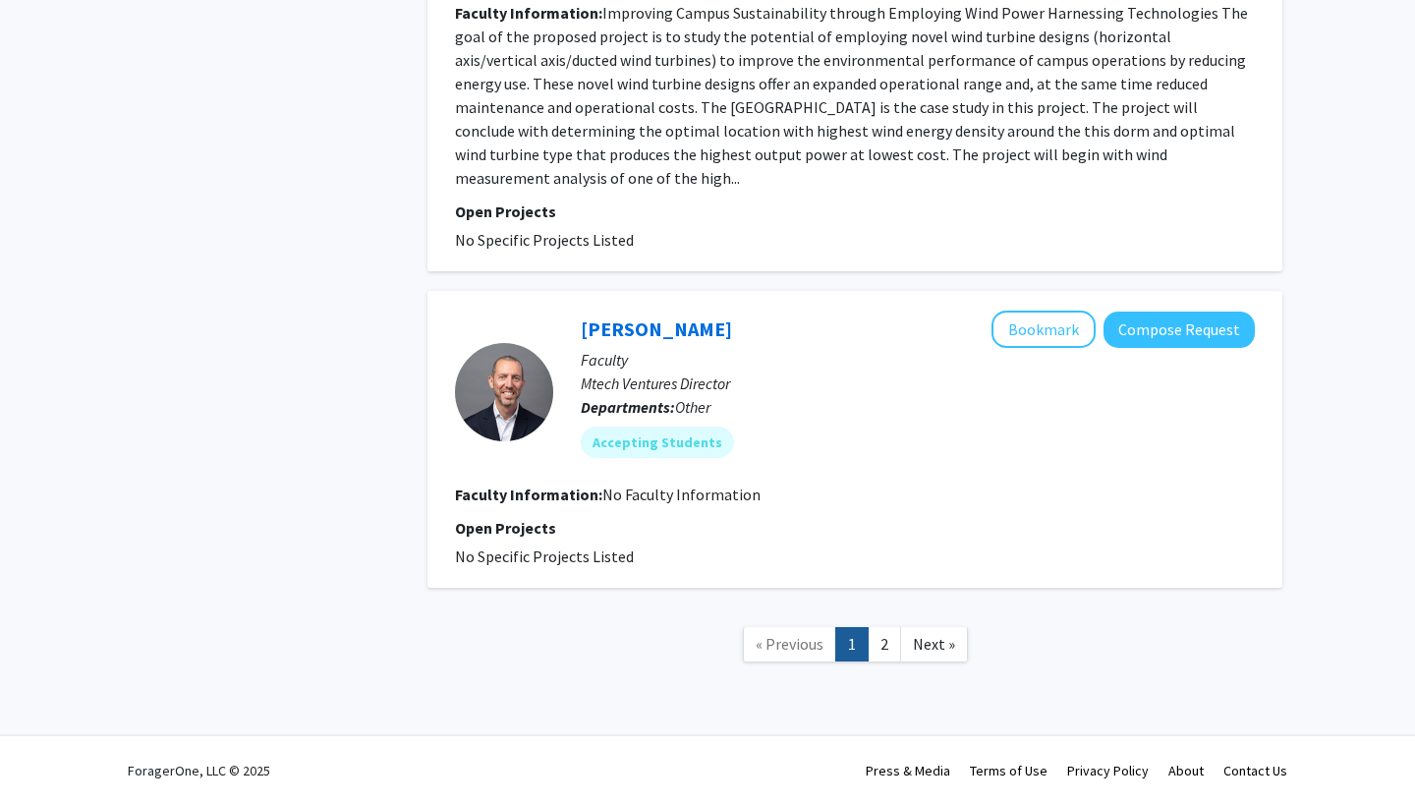
scroll to position [3805, 0]
click at [884, 646] on link "2" at bounding box center [883, 644] width 33 height 34
